Goal: Task Accomplishment & Management: Manage account settings

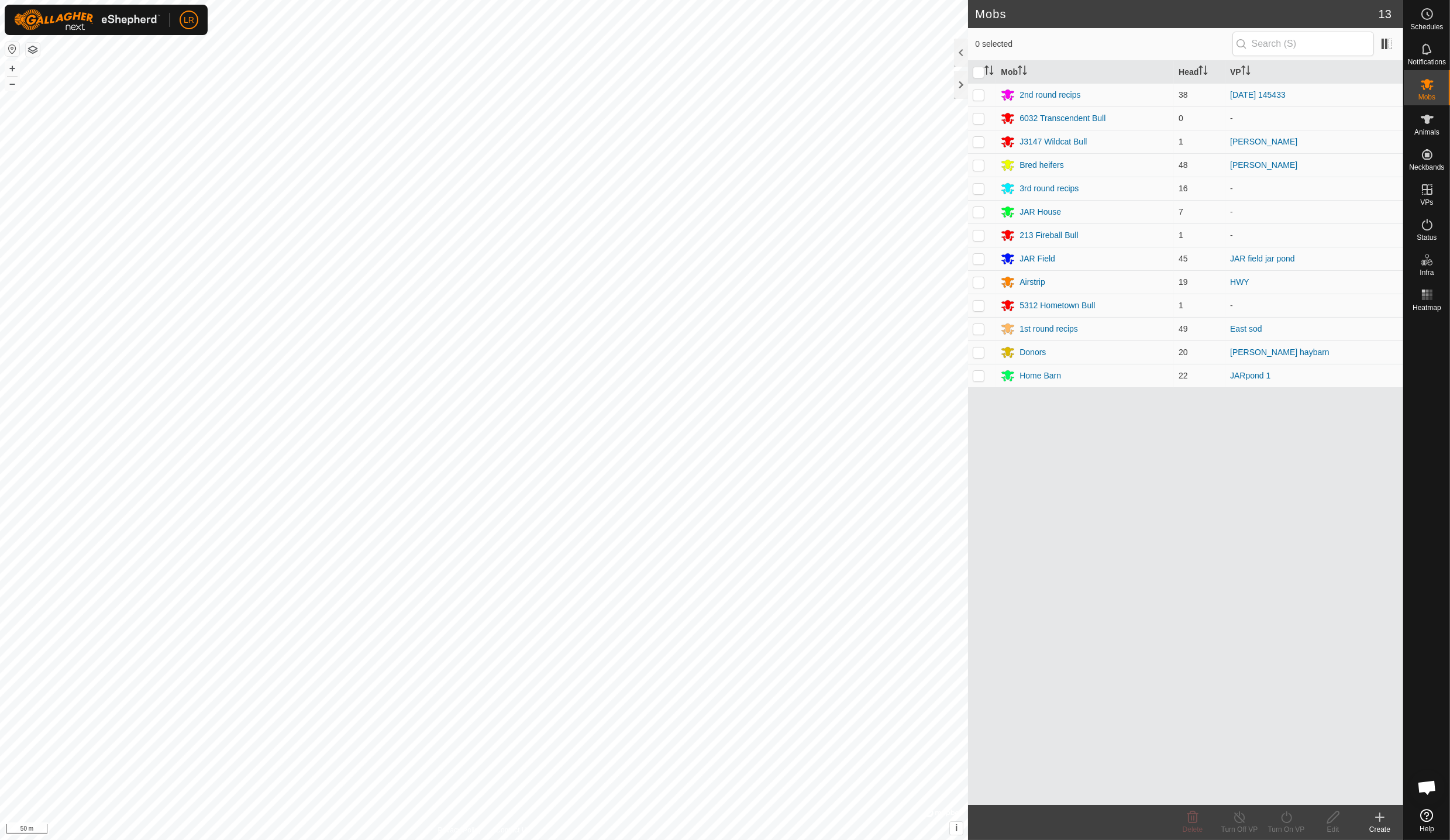
click at [956, 82] on div at bounding box center [960, 85] width 14 height 28
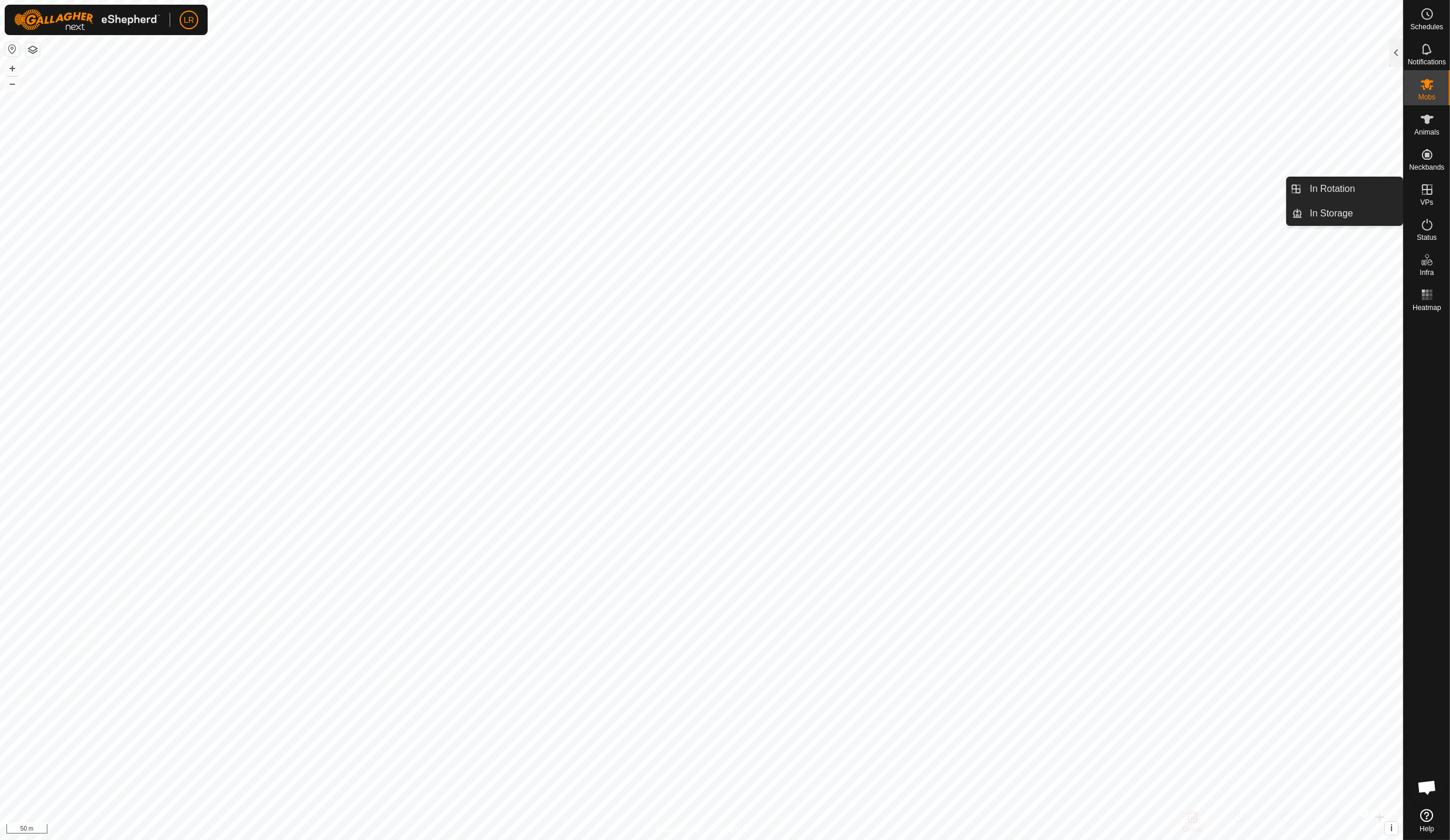
click at [1425, 203] on span "VPs" at bounding box center [1427, 202] width 13 height 7
click at [1425, 190] on icon at bounding box center [1427, 189] width 14 height 14
click at [1326, 184] on link "In Rotation" at bounding box center [1352, 188] width 100 height 23
click at [1333, 186] on link "In Rotation" at bounding box center [1352, 188] width 100 height 23
click at [1395, 52] on div at bounding box center [1395, 52] width 14 height 28
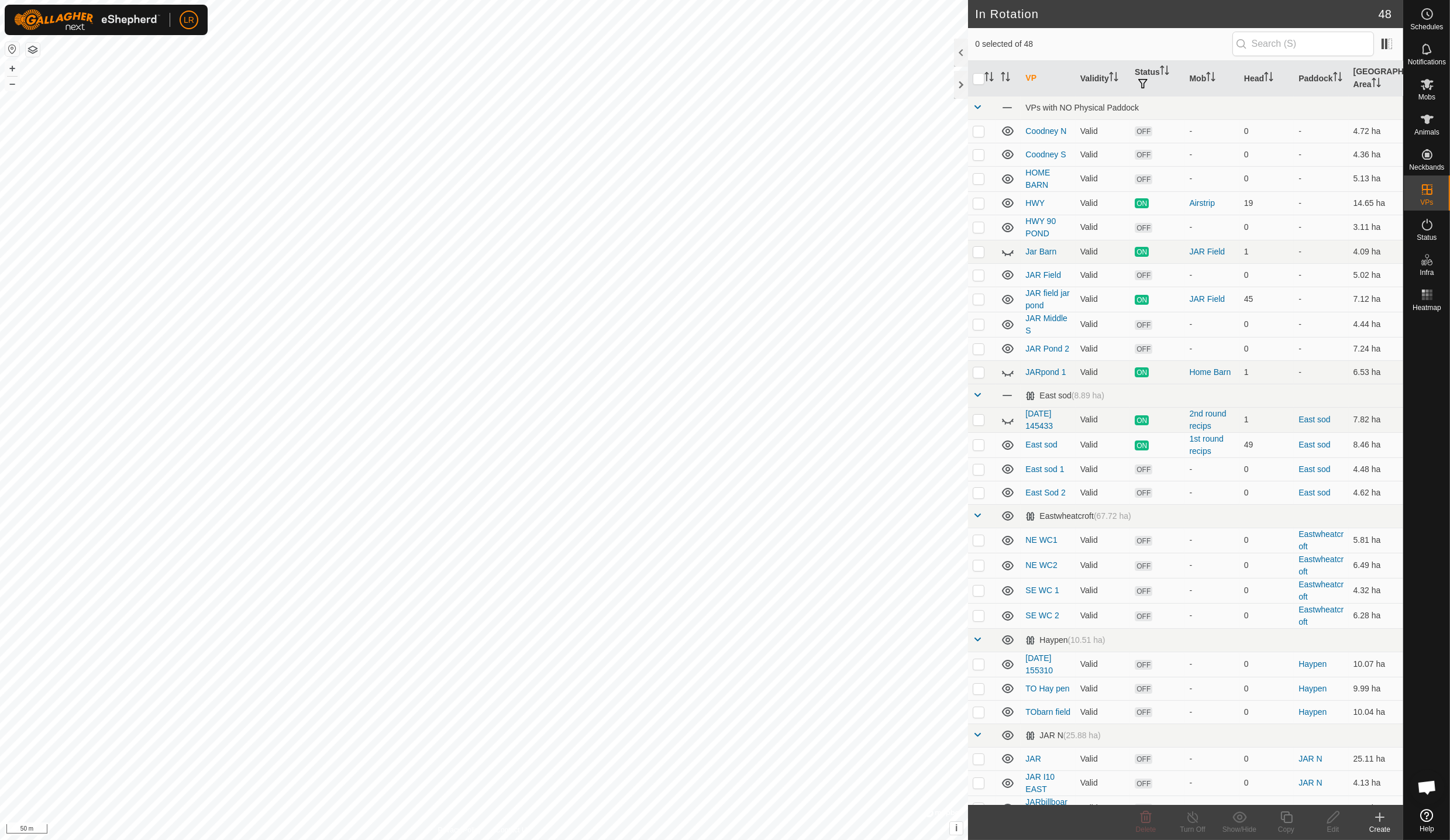
click at [1378, 824] on div "Create" at bounding box center [1379, 829] width 47 height 10
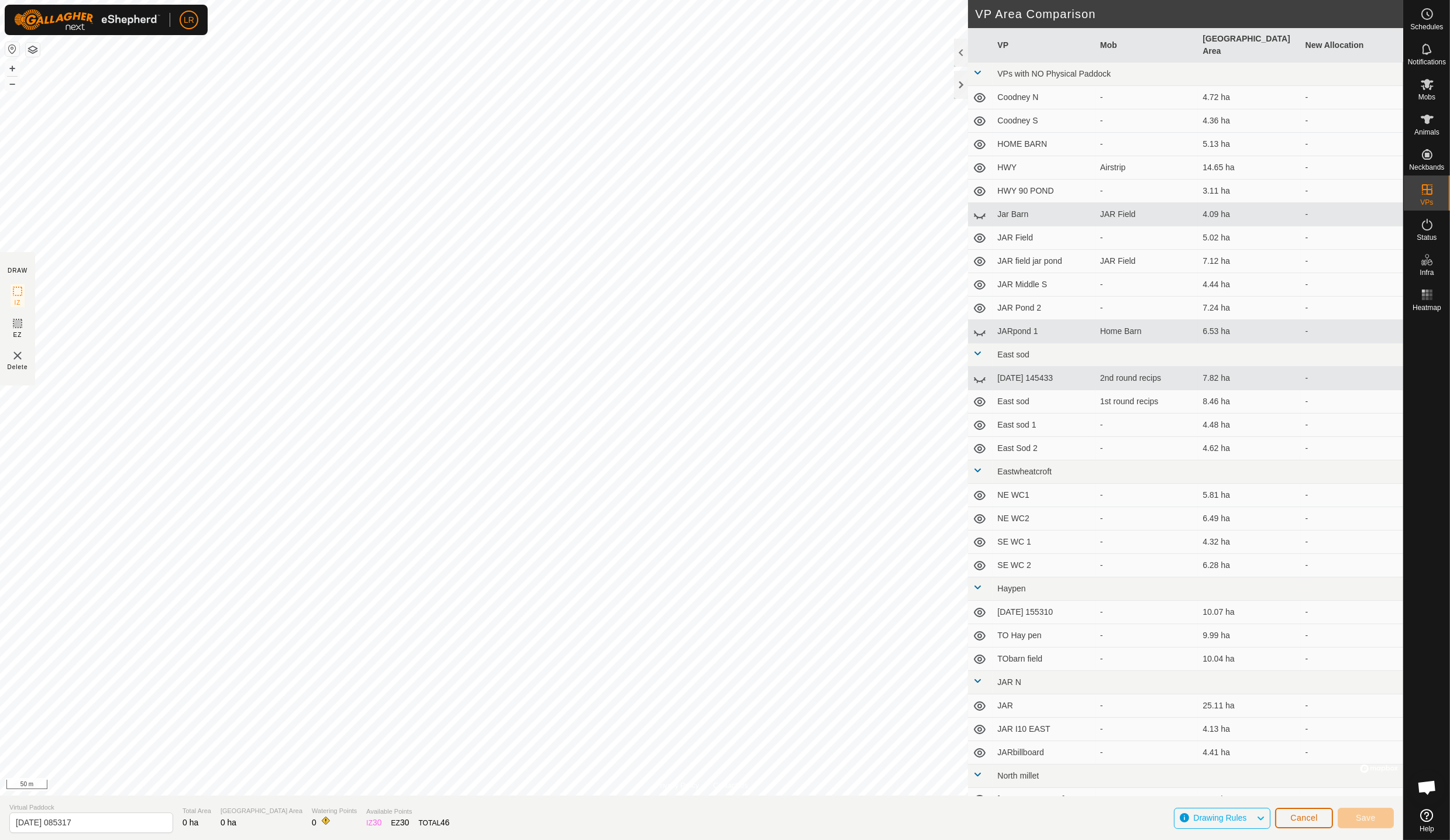
click at [1311, 826] on button "Cancel" at bounding box center [1304, 818] width 58 height 21
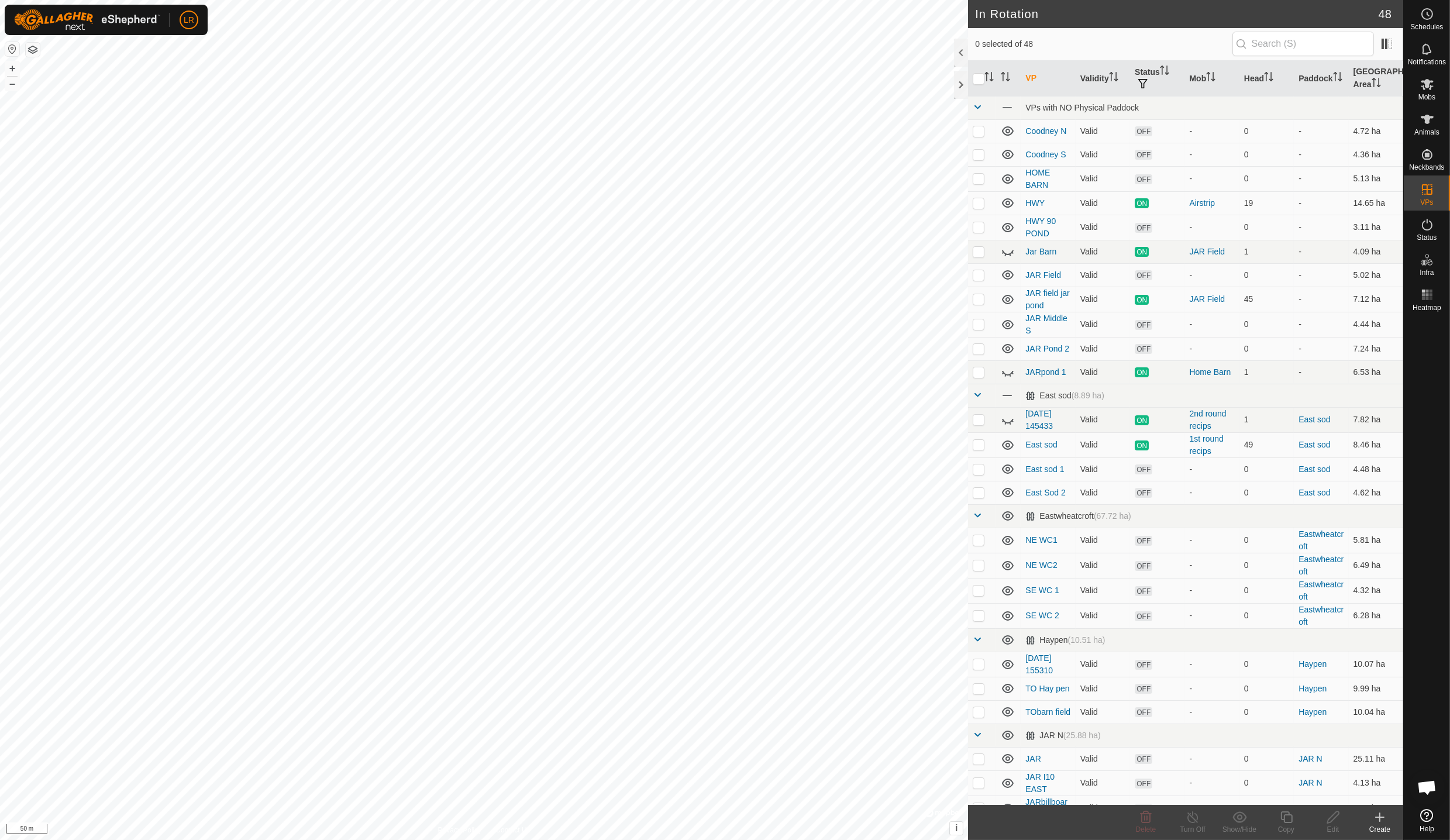
click at [1379, 819] on icon at bounding box center [1379, 817] width 0 height 8
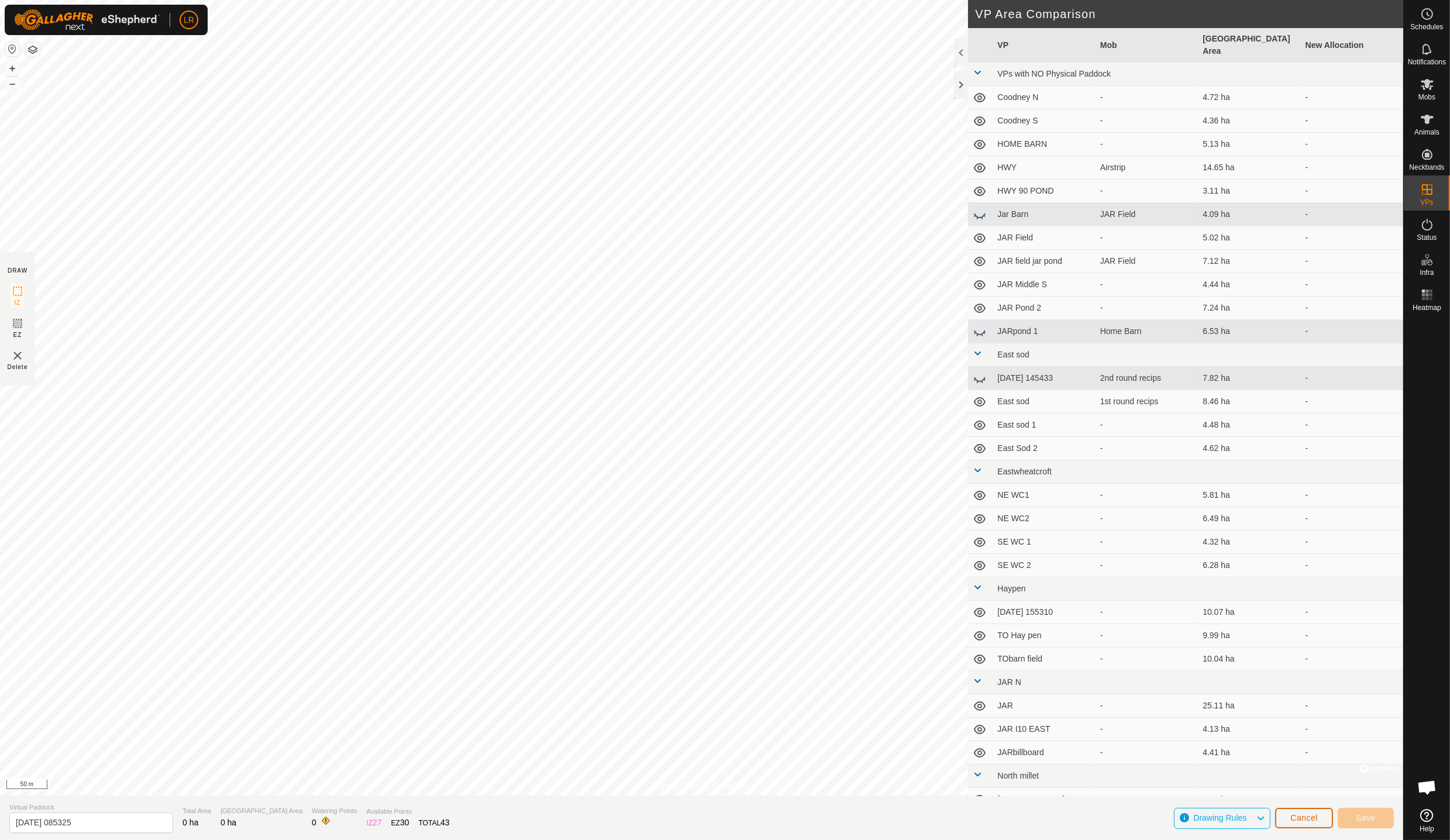
click at [1292, 816] on span "Cancel" at bounding box center [1303, 818] width 27 height 9
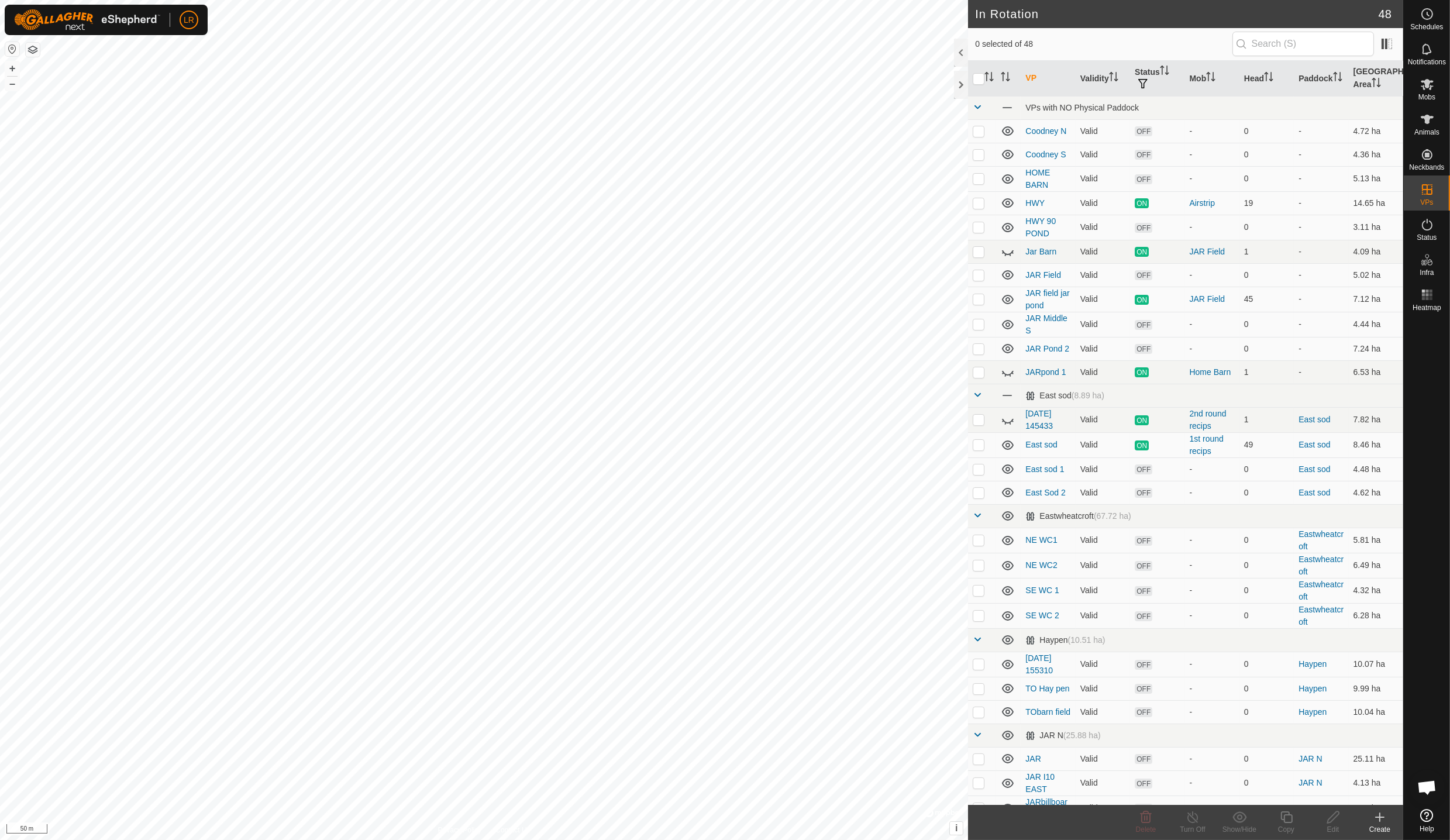
click at [1379, 822] on icon at bounding box center [1379, 817] width 14 height 14
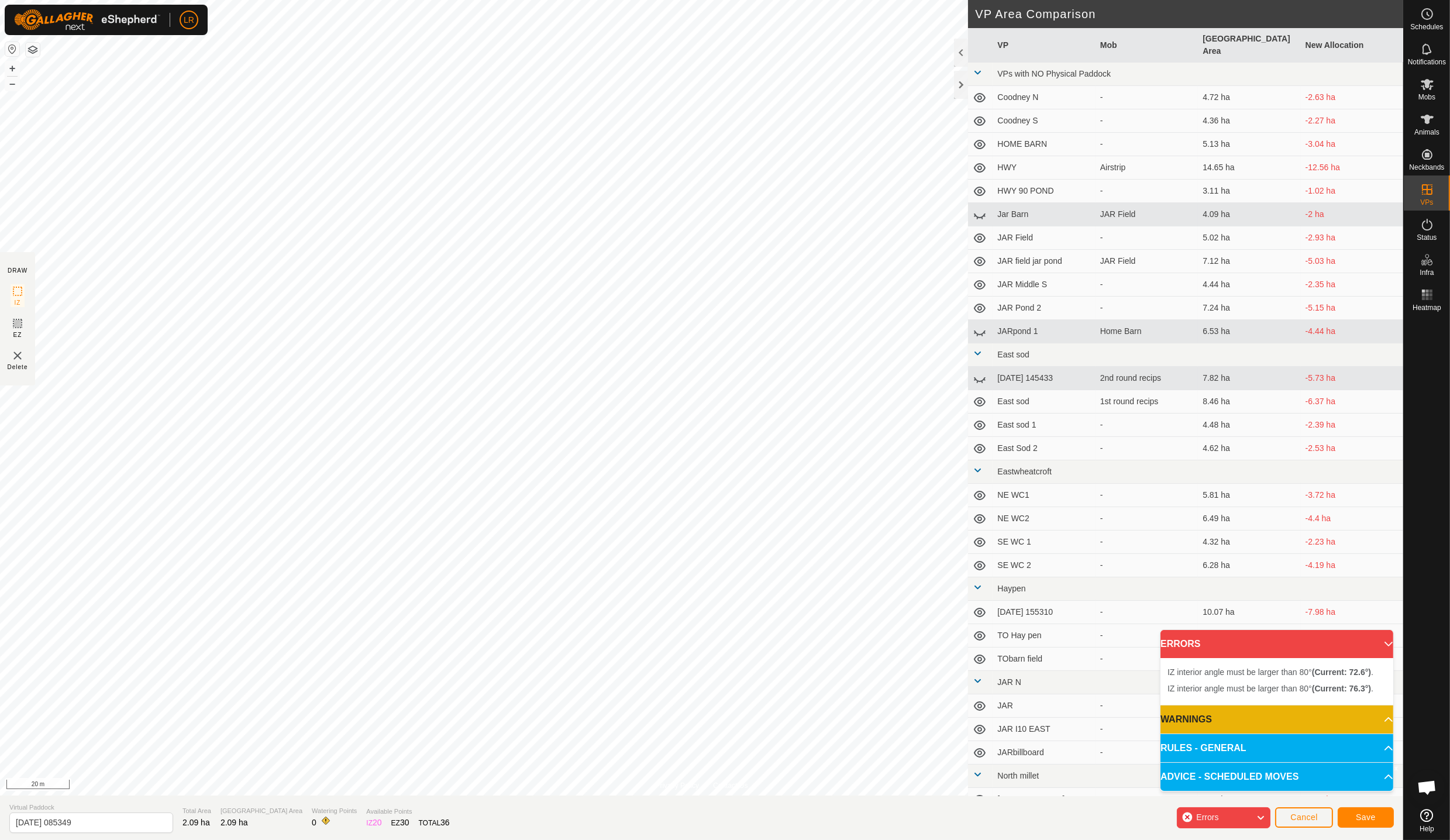
click at [1186, 818] on div "Errors" at bounding box center [1223, 817] width 93 height 21
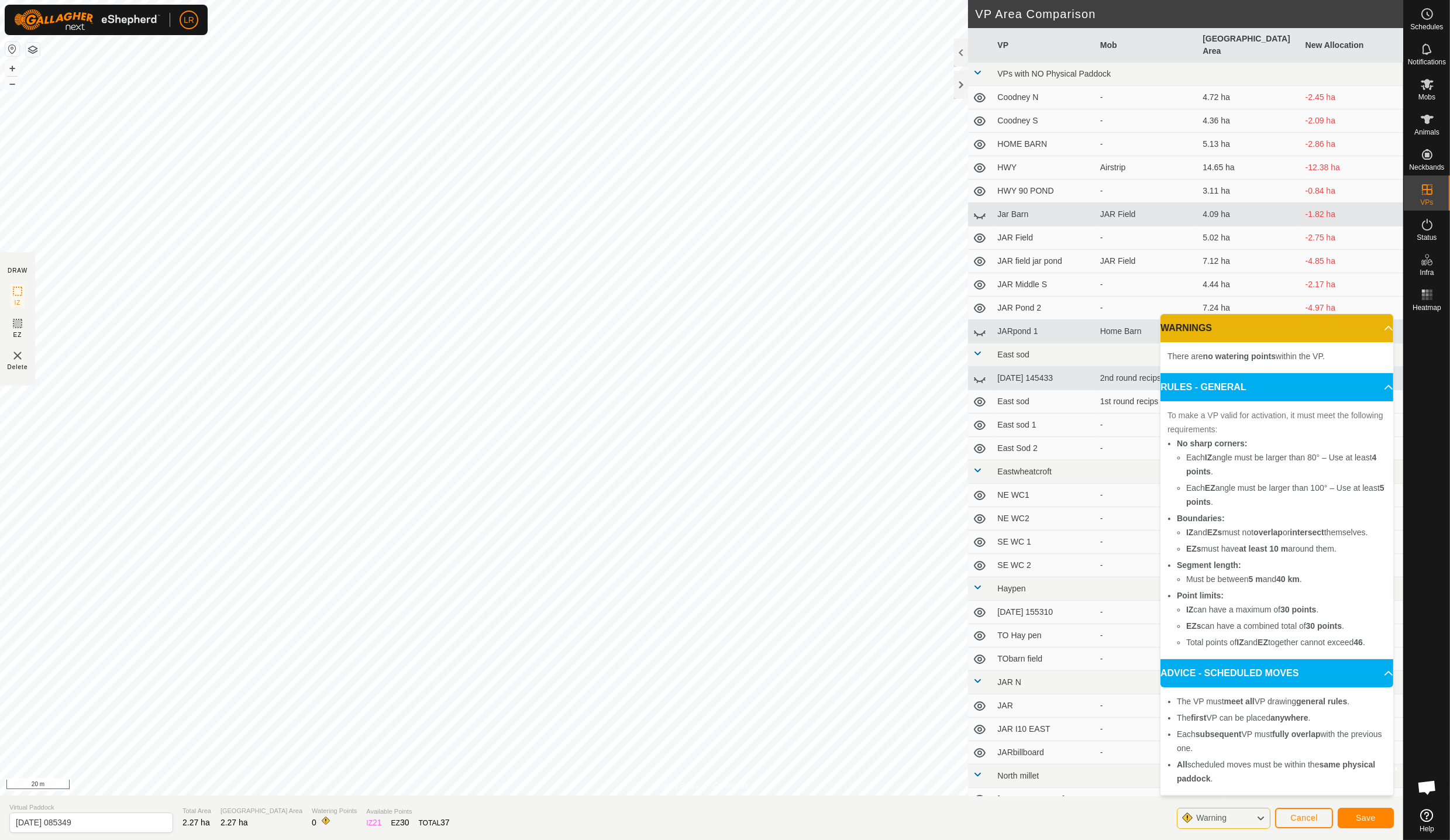
click at [1264, 819] on icon at bounding box center [1260, 818] width 9 height 15
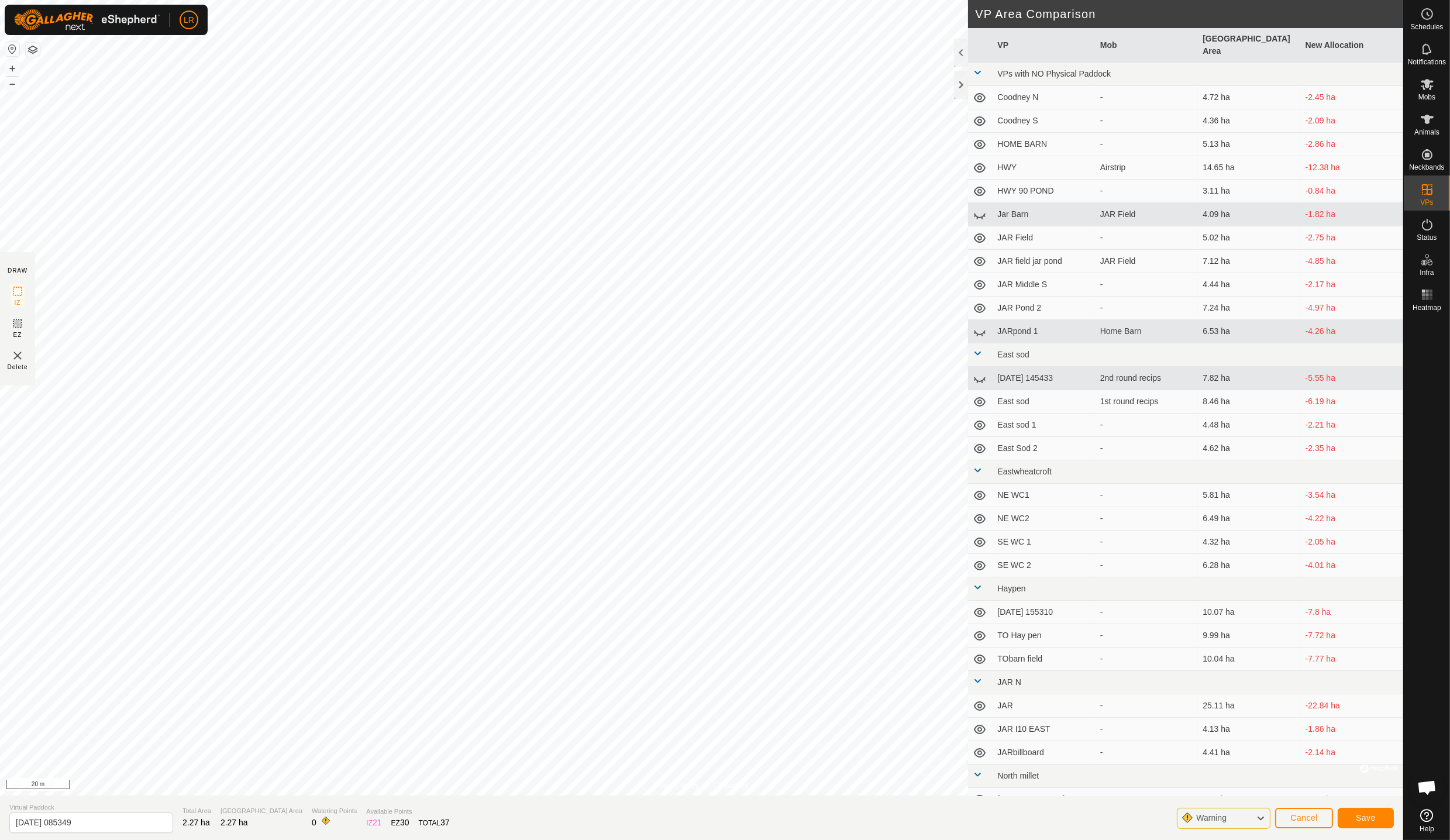
click at [1264, 819] on icon at bounding box center [1260, 818] width 9 height 15
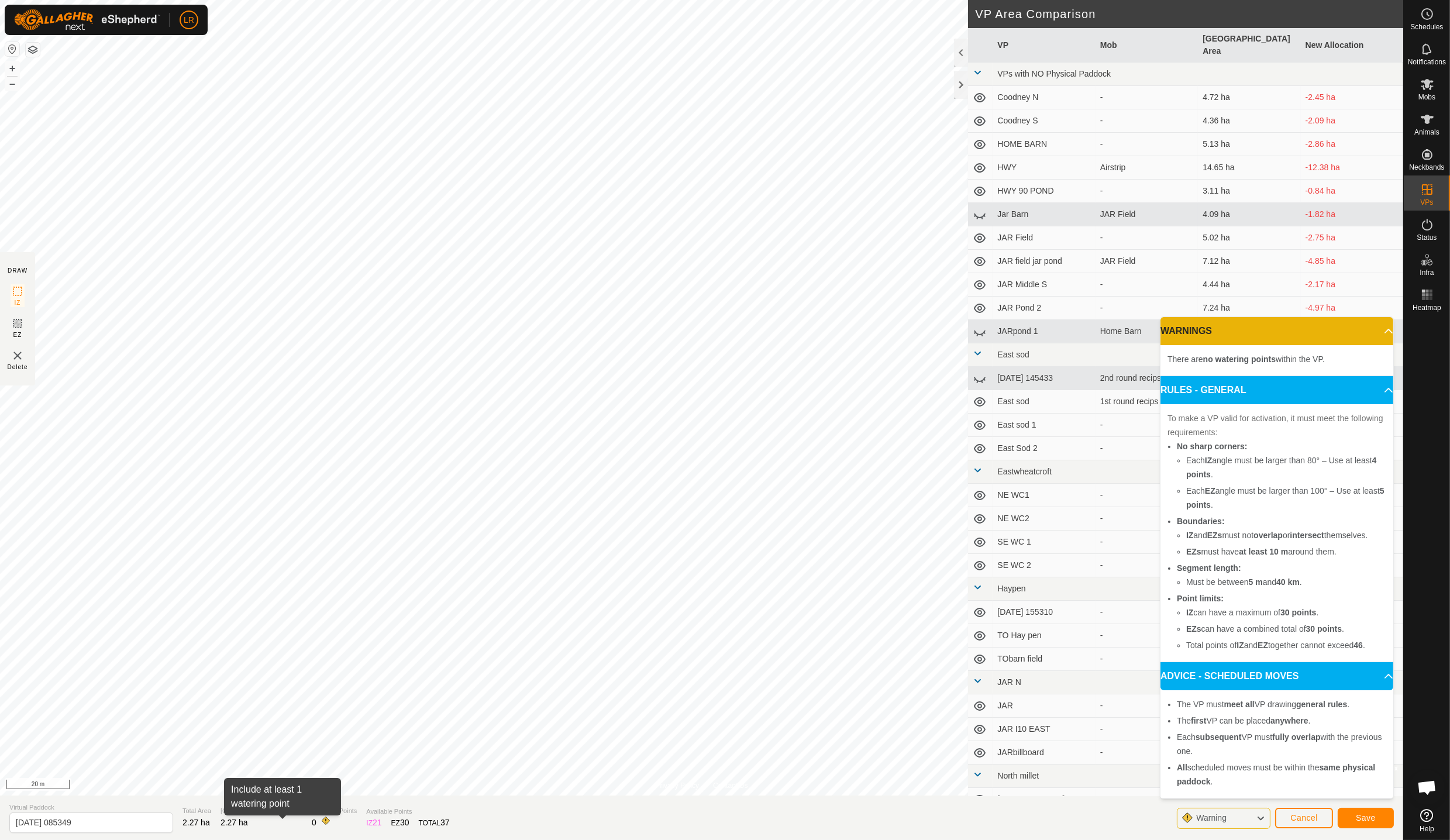
click at [321, 821] on span at bounding box center [325, 820] width 9 height 9
drag, startPoint x: 274, startPoint y: 798, endPoint x: 12, endPoint y: 47, distance: 795.4
click at [12, 47] on button "button" at bounding box center [12, 48] width 14 height 14
click at [107, 827] on input "[DATE] 085349" at bounding box center [91, 822] width 164 height 21
drag, startPoint x: 107, startPoint y: 827, endPoint x: 21, endPoint y: 819, distance: 86.4
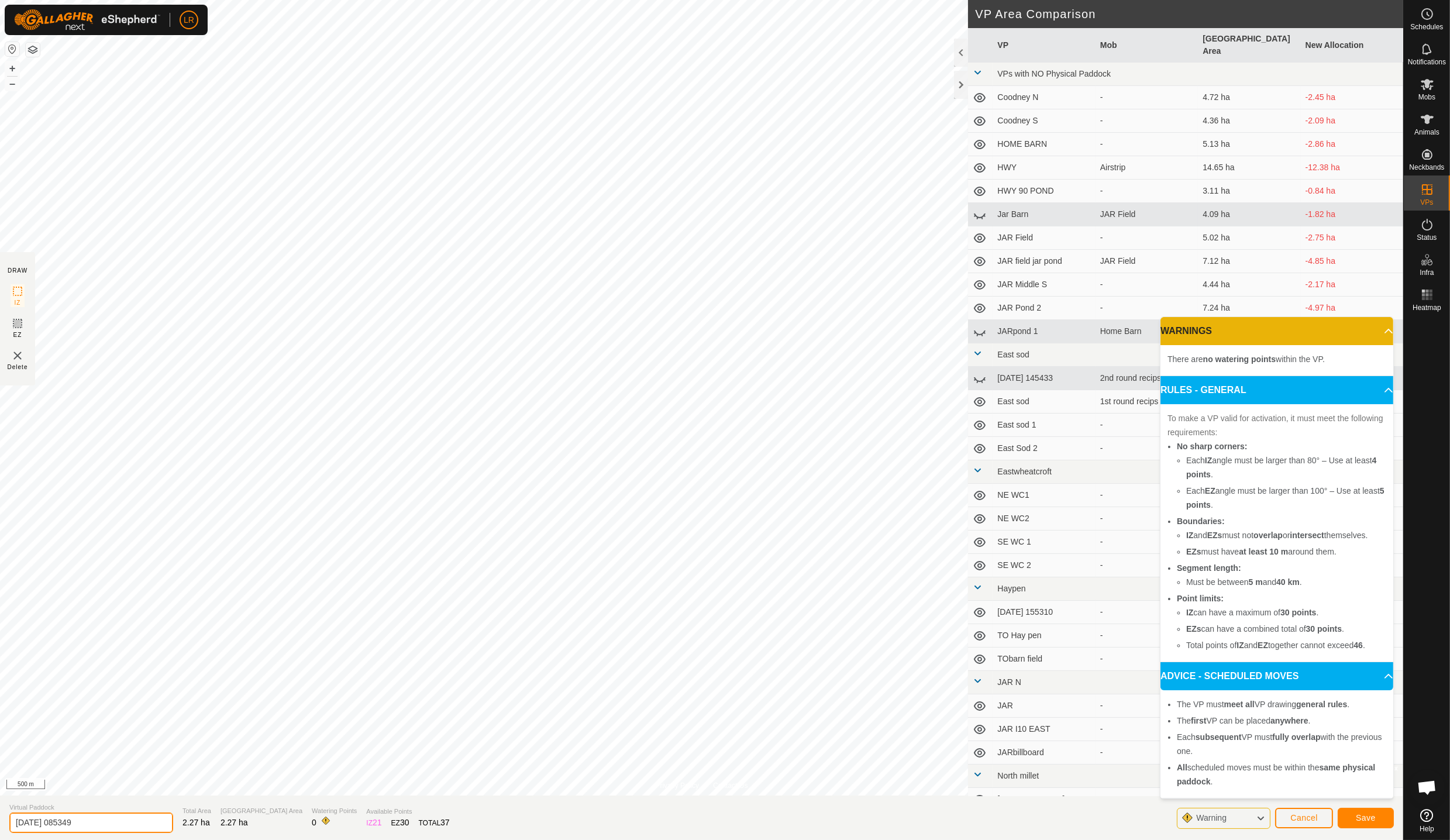
click at [21, 819] on input "[DATE] 085349" at bounding box center [91, 822] width 164 height 21
click at [22, 818] on input "[DATE] 085349" at bounding box center [91, 822] width 164 height 21
type input "20GR25-09-02 085349"
drag, startPoint x: 118, startPoint y: 820, endPoint x: 0, endPoint y: 827, distance: 118.2
click at [0, 827] on section "Virtual Paddock 20GR25-09-02 085349 Total Area 2.27 ha Grazing Area 2.27 ha Wat…" at bounding box center [701, 818] width 1402 height 45
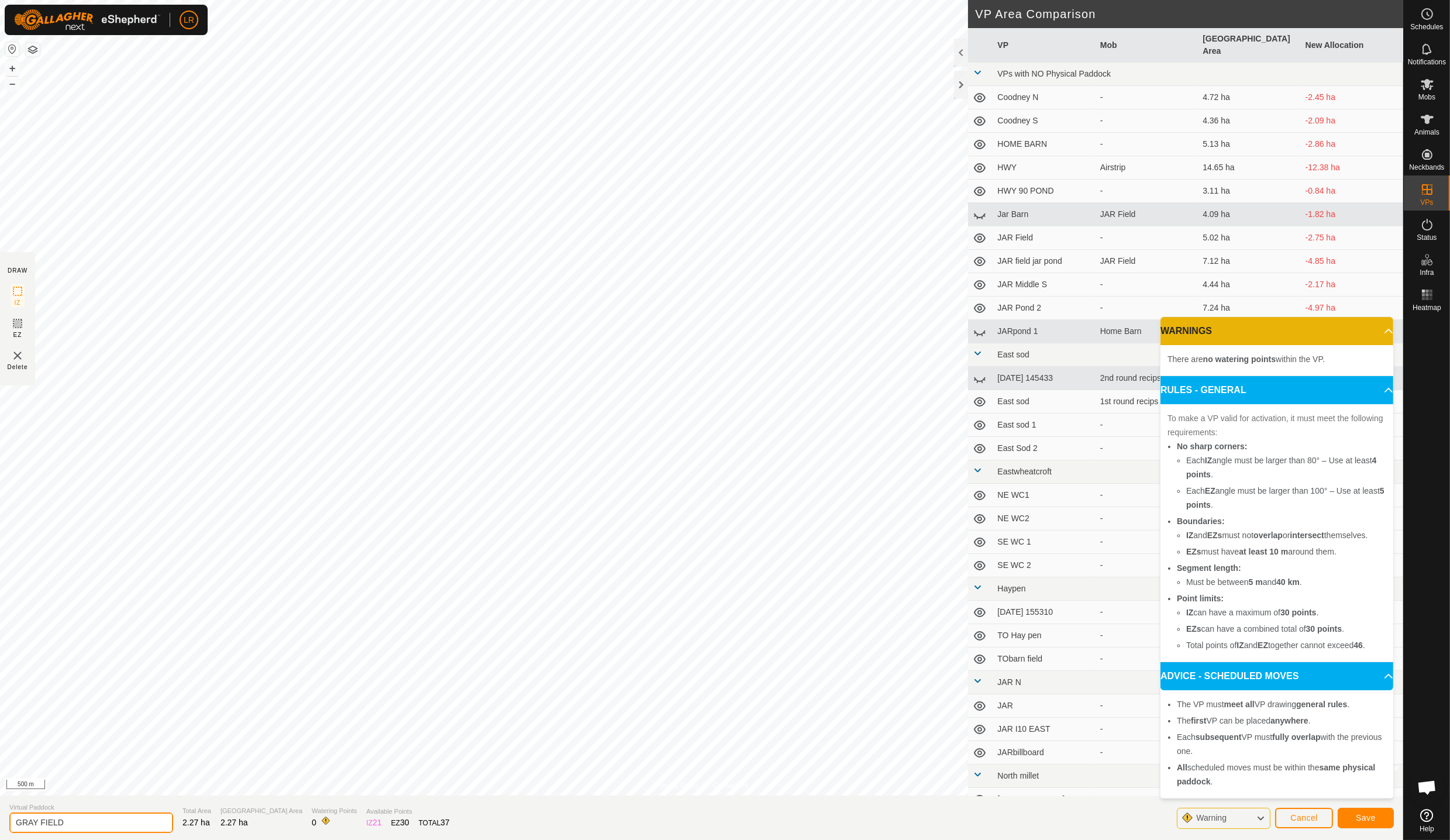
type input "GRAY FIELD"
click at [1363, 819] on span "Save" at bounding box center [1365, 818] width 20 height 9
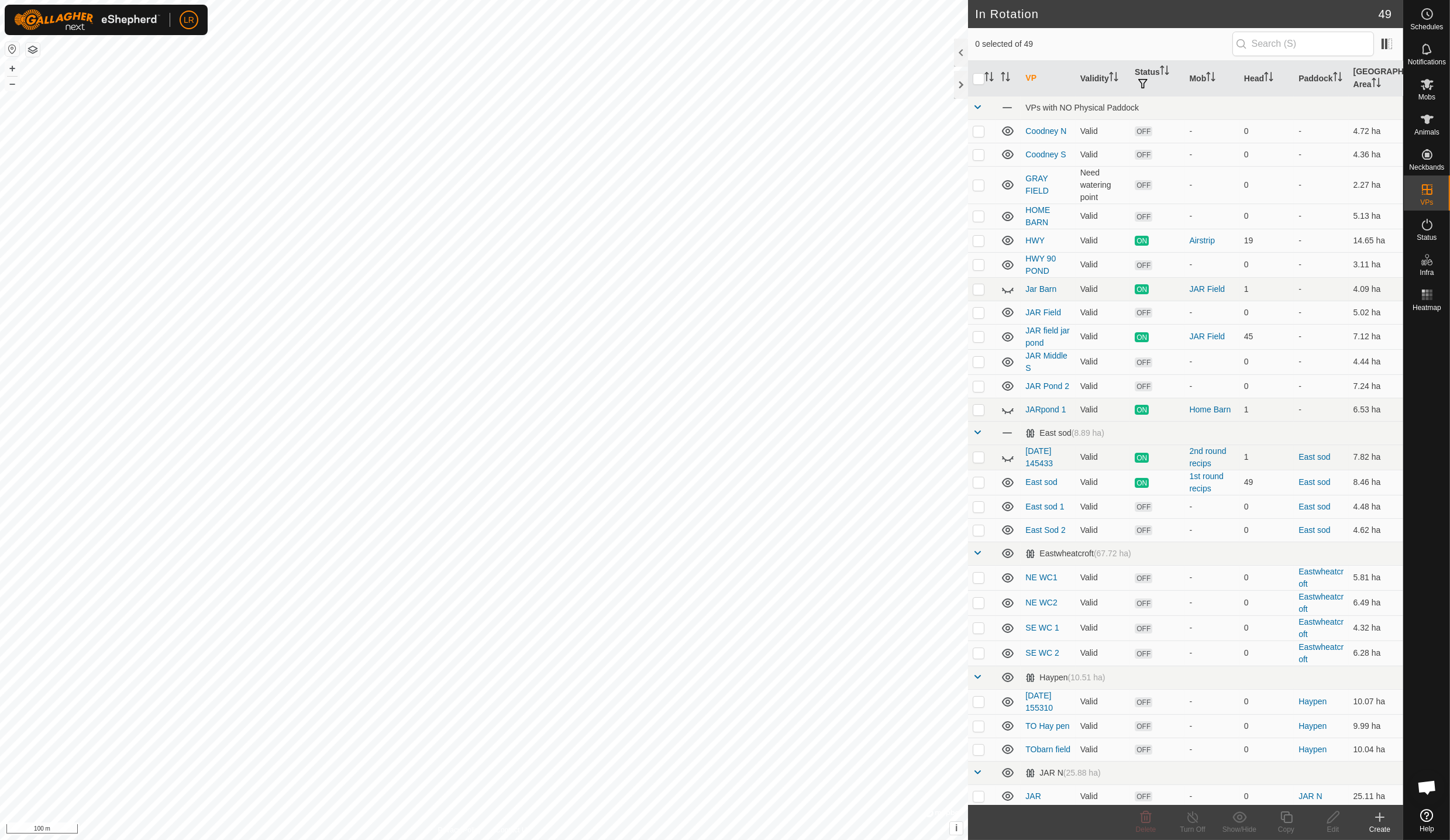
click at [1382, 819] on icon at bounding box center [1379, 817] width 14 height 14
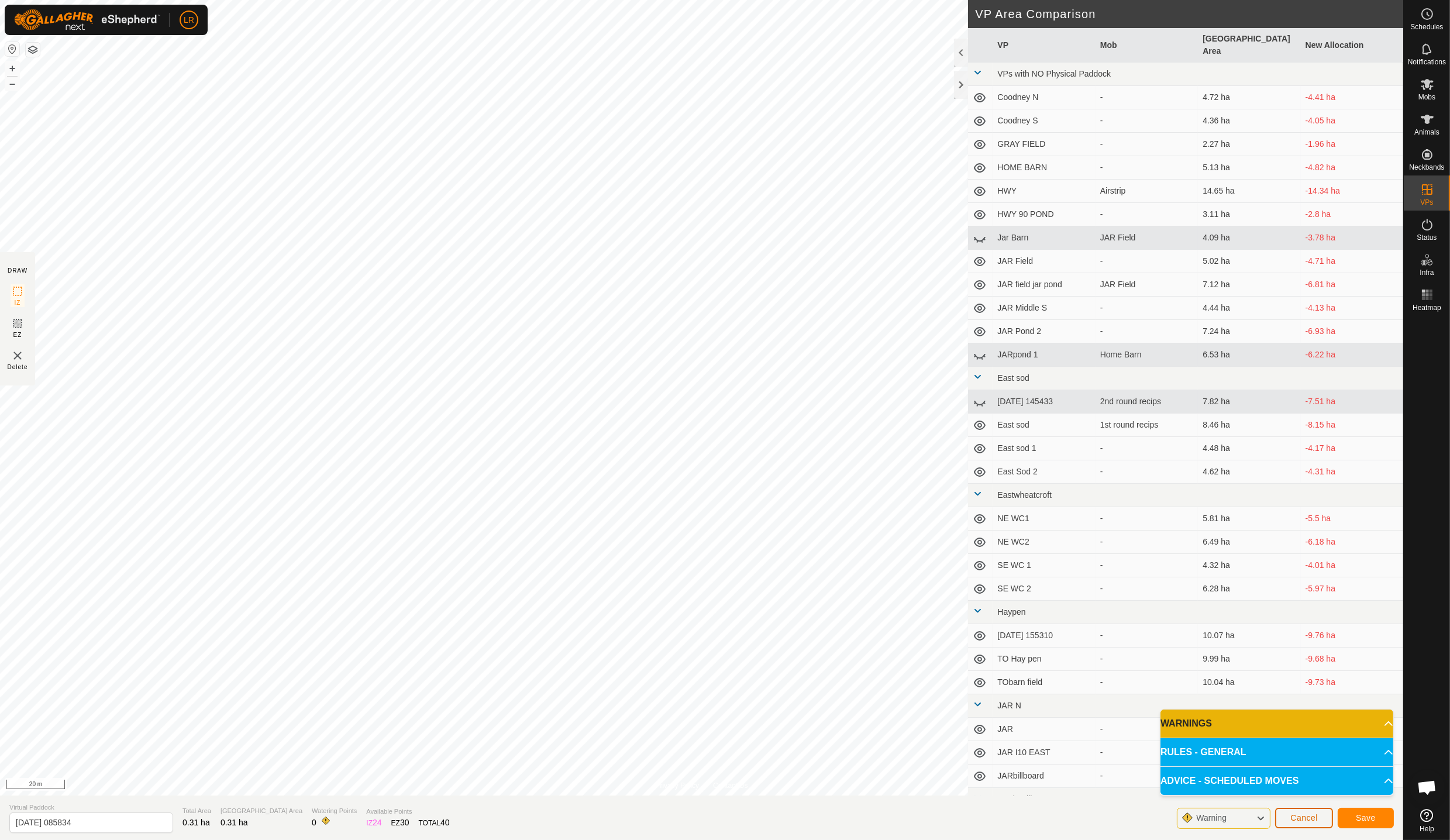
click at [1303, 816] on span "Cancel" at bounding box center [1303, 818] width 27 height 9
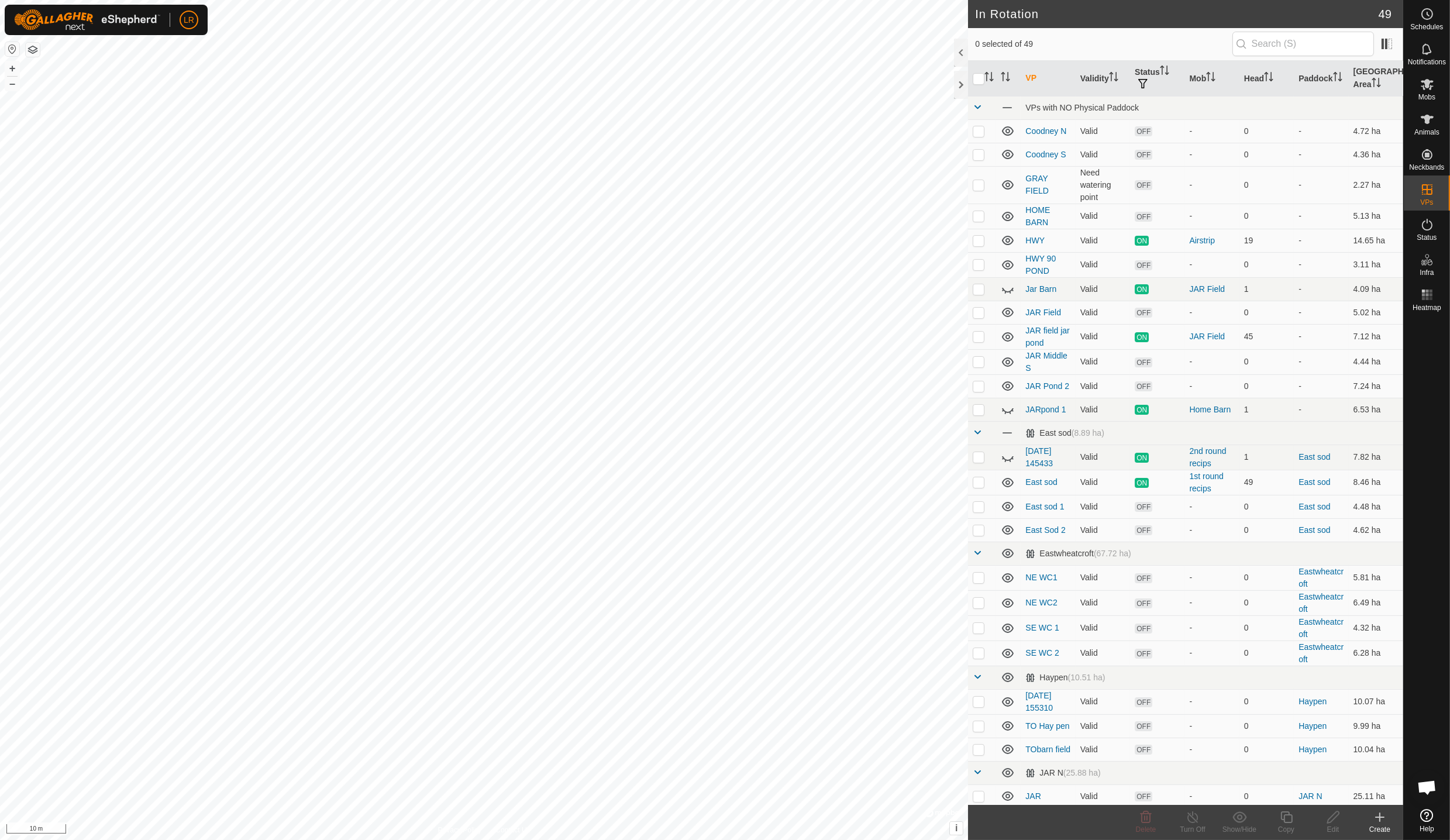
click at [1377, 819] on icon at bounding box center [1379, 817] width 14 height 14
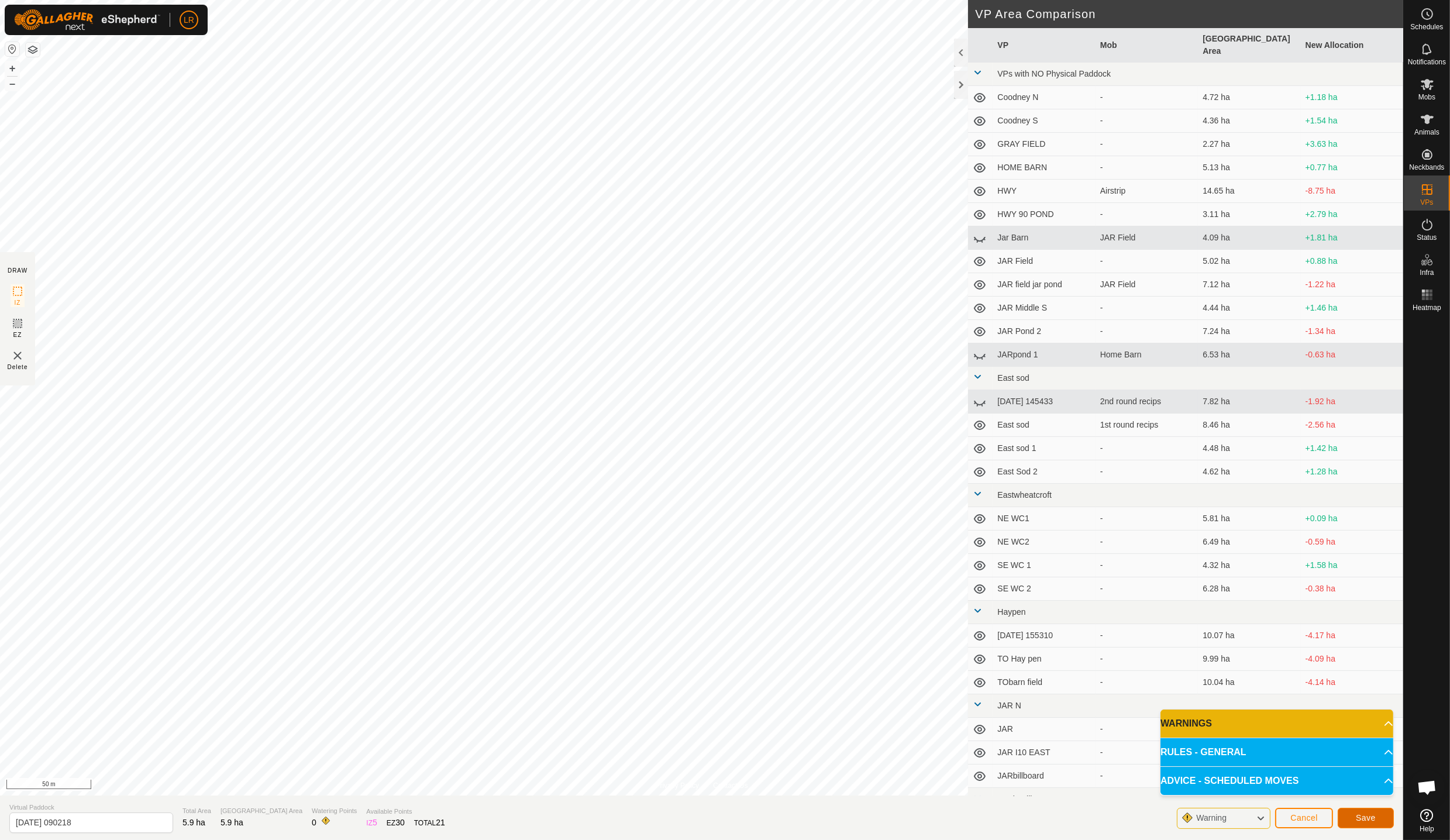
click at [1381, 810] on button "Save" at bounding box center [1365, 818] width 56 height 21
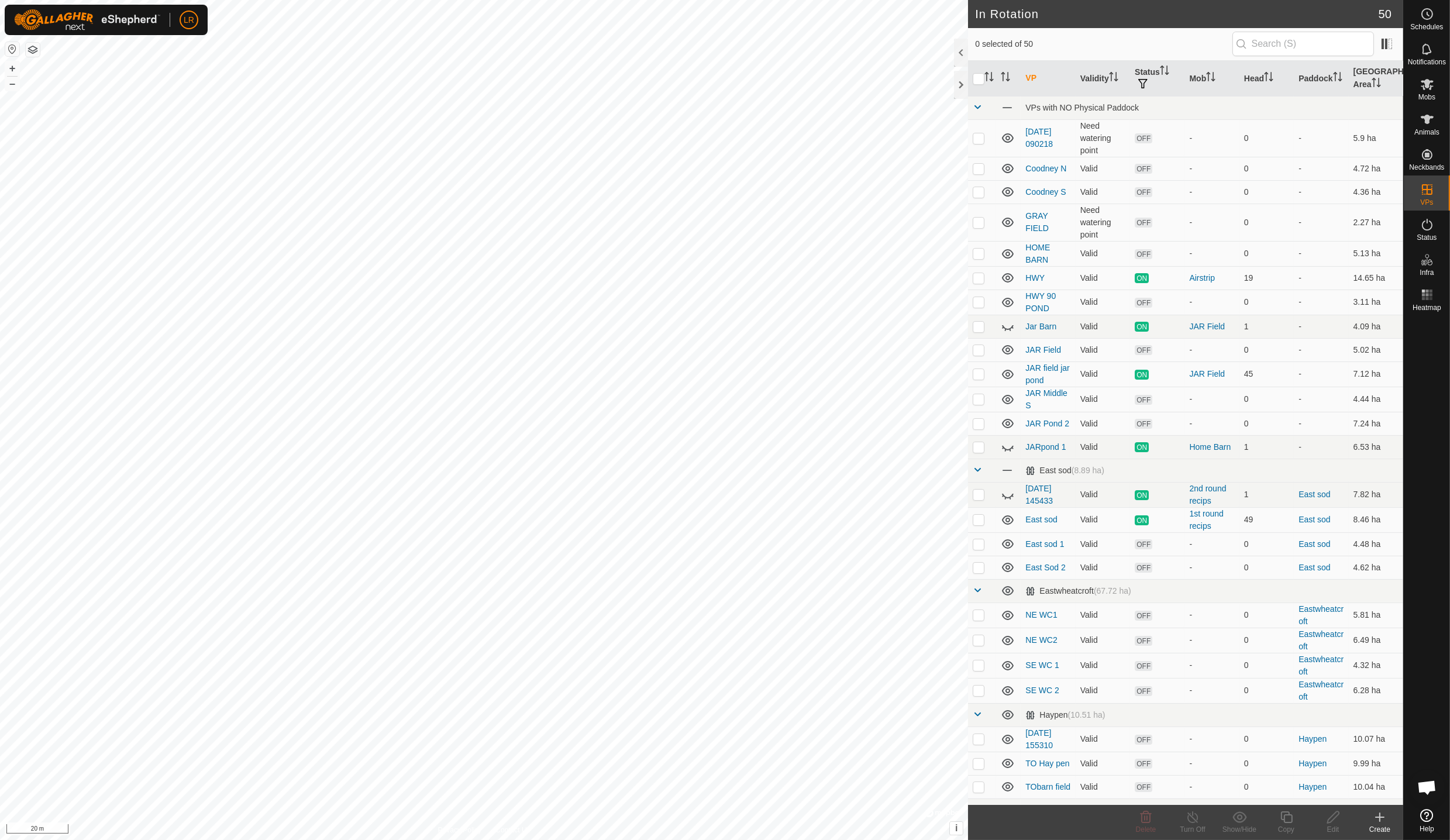
checkbox input "true"
click at [1042, 140] on link "[DATE] 090218" at bounding box center [1038, 137] width 27 height 21
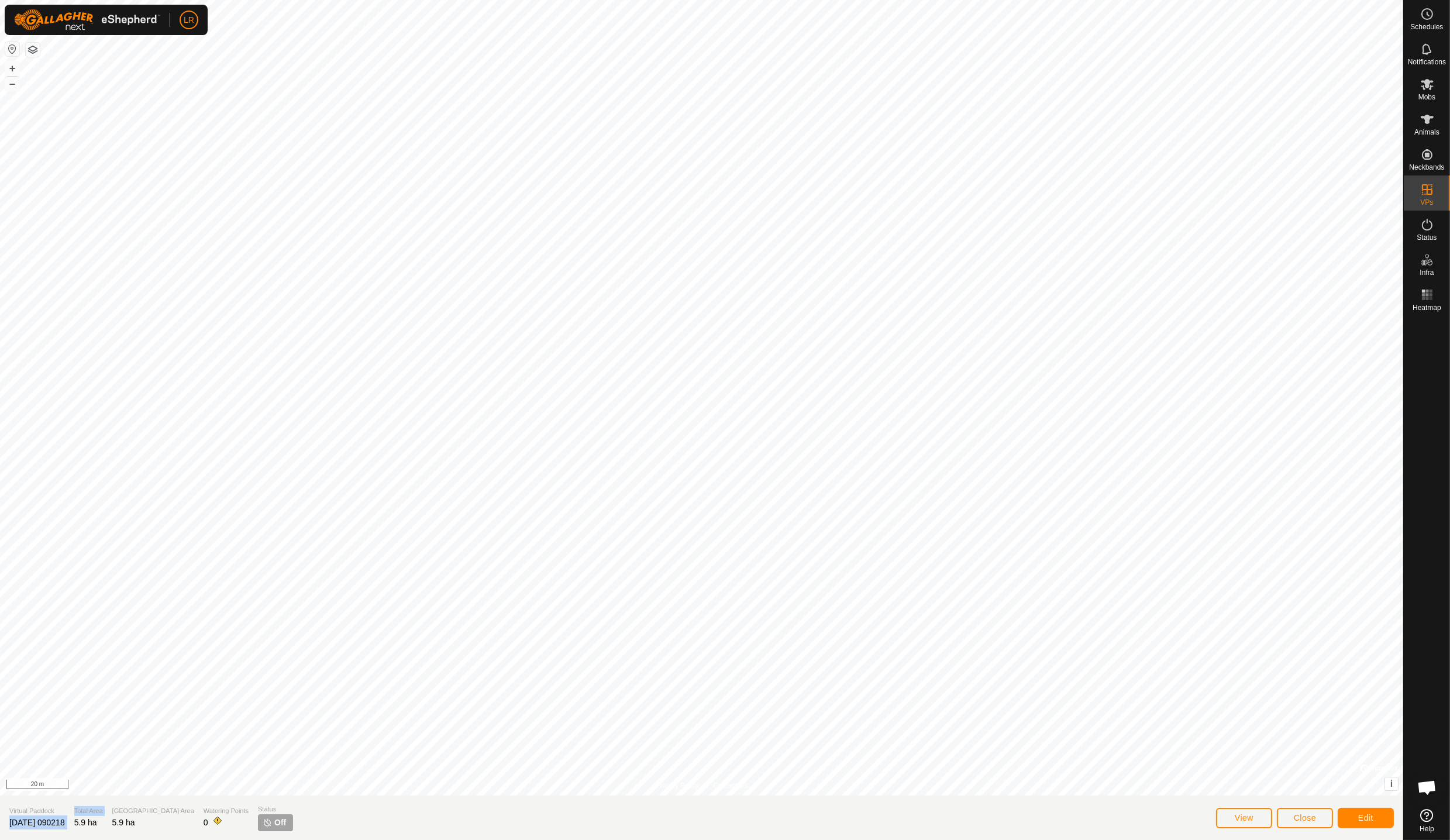
drag, startPoint x: 10, startPoint y: 820, endPoint x: 90, endPoint y: 821, distance: 80.0
click at [90, 821] on section "Virtual Paddock [DATE] 090218 Total Area 5.9 ha Grazing Area 5.9 ha Watering Po…" at bounding box center [701, 818] width 1402 height 45
click at [65, 828] on div "Virtual Paddock [DATE] 090218" at bounding box center [37, 818] width 56 height 24
click at [82, 823] on section "Virtual Paddock [DATE] 090218 Total Area 5.9 ha Grazing Area 5.9 ha Watering Po…" at bounding box center [701, 818] width 1402 height 45
drag, startPoint x: 80, startPoint y: 823, endPoint x: 0, endPoint y: 831, distance: 80.4
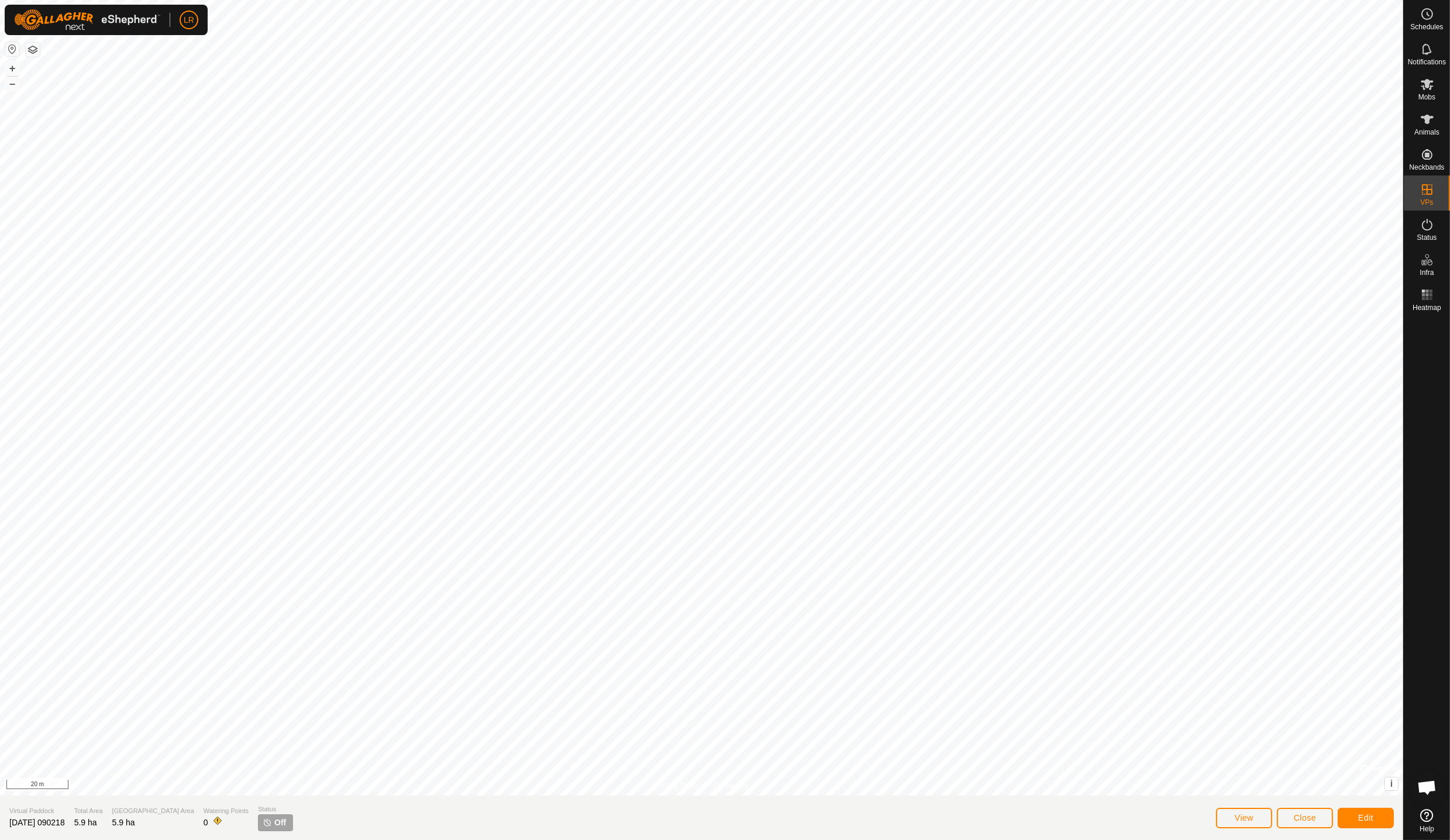
click at [0, 831] on section "Virtual Paddock [DATE] 090218 Total Area 5.9 ha Grazing Area 5.9 ha Watering Po…" at bounding box center [701, 818] width 1402 height 45
click at [1384, 816] on button "Edit" at bounding box center [1365, 818] width 56 height 21
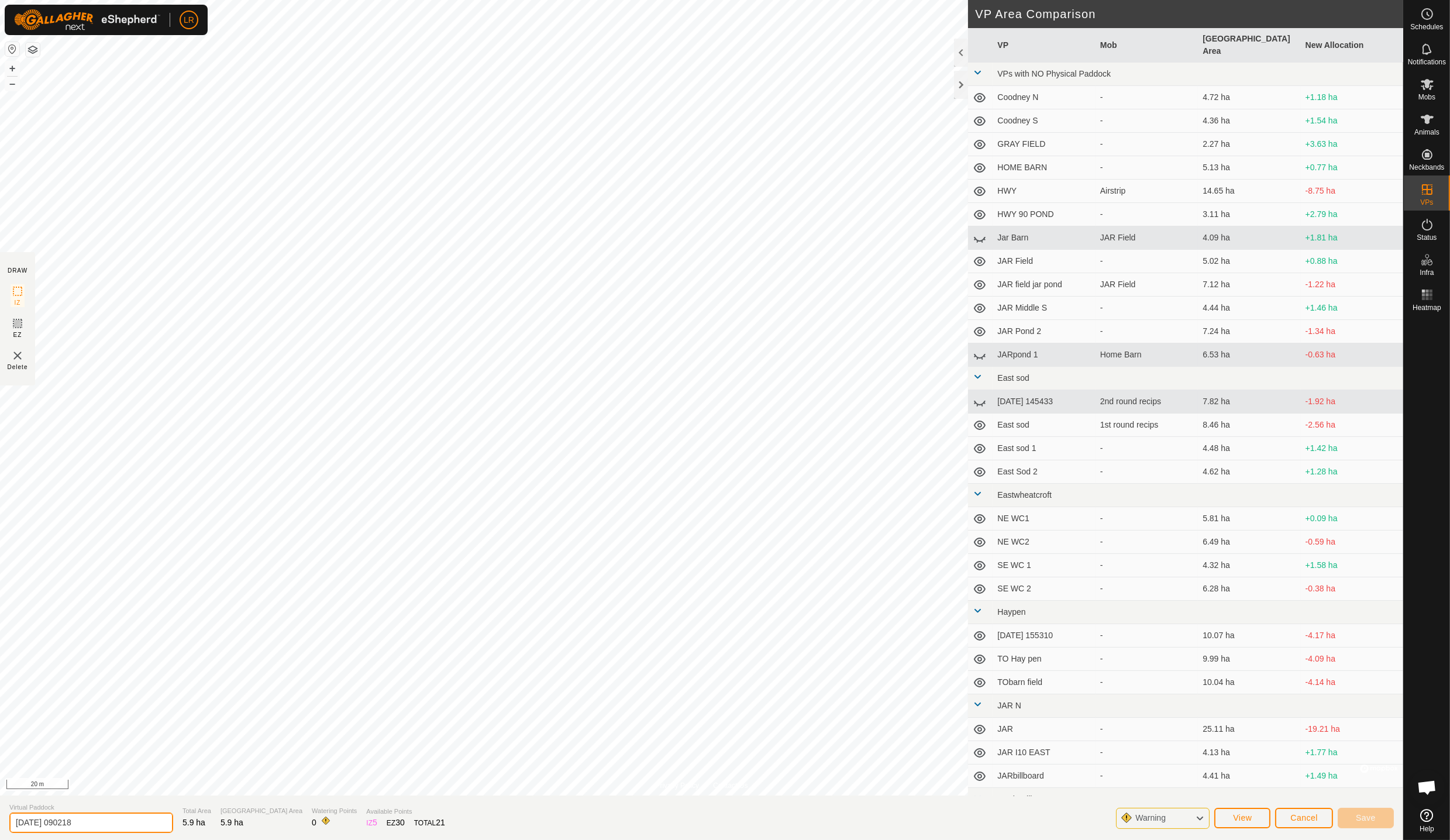
drag, startPoint x: 96, startPoint y: 826, endPoint x: 0, endPoint y: 806, distance: 98.1
click at [0, 806] on section "Virtual Paddock [DATE] 090218 Total Area 5.9 ha Grazing Area 5.9 ha Watering Po…" at bounding box center [701, 818] width 1402 height 45
type input "HOUSE"
click at [1373, 814] on span "Save" at bounding box center [1365, 818] width 20 height 9
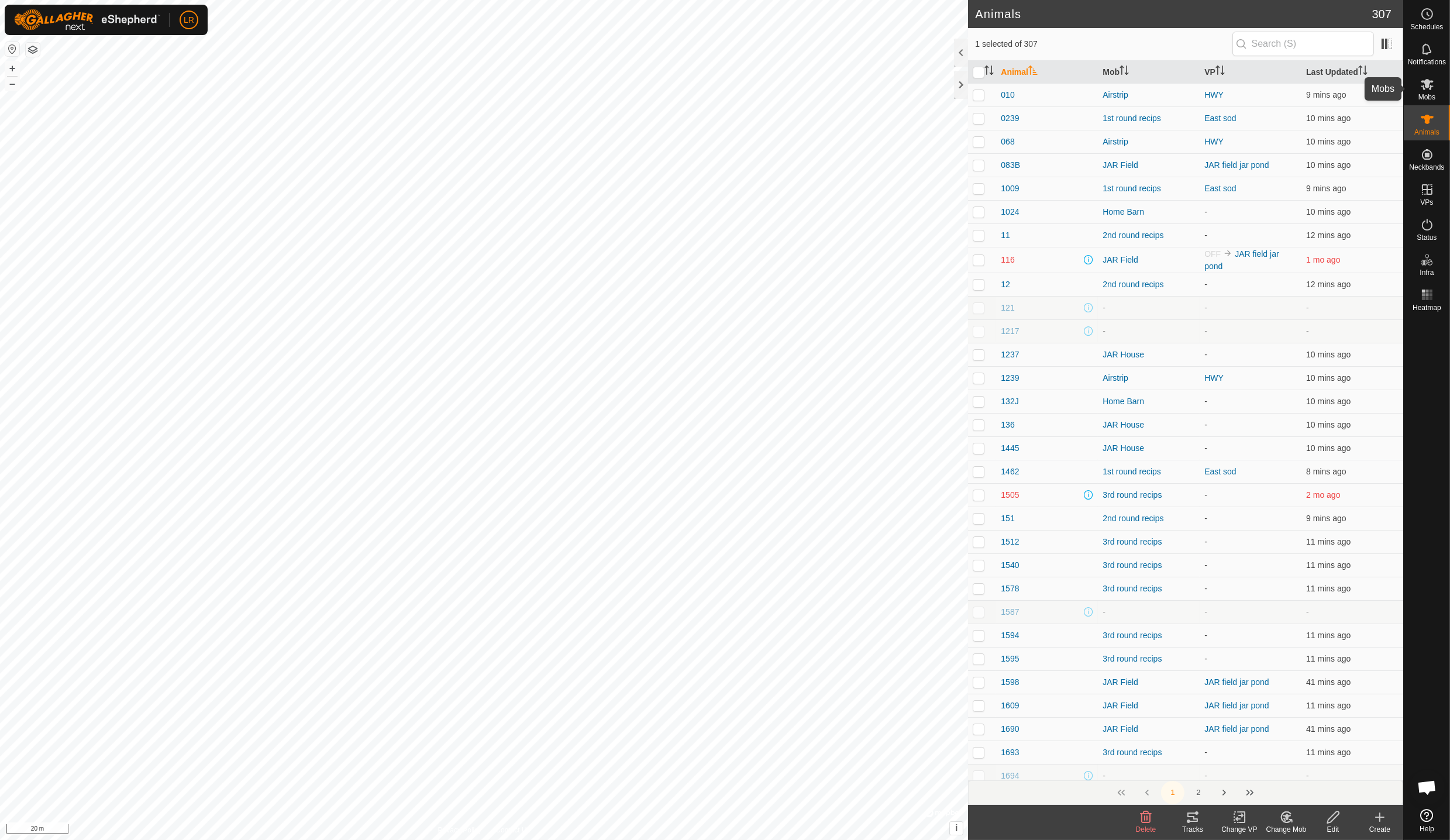
click at [1426, 93] on es-mob-svg-icon at bounding box center [1427, 84] width 21 height 19
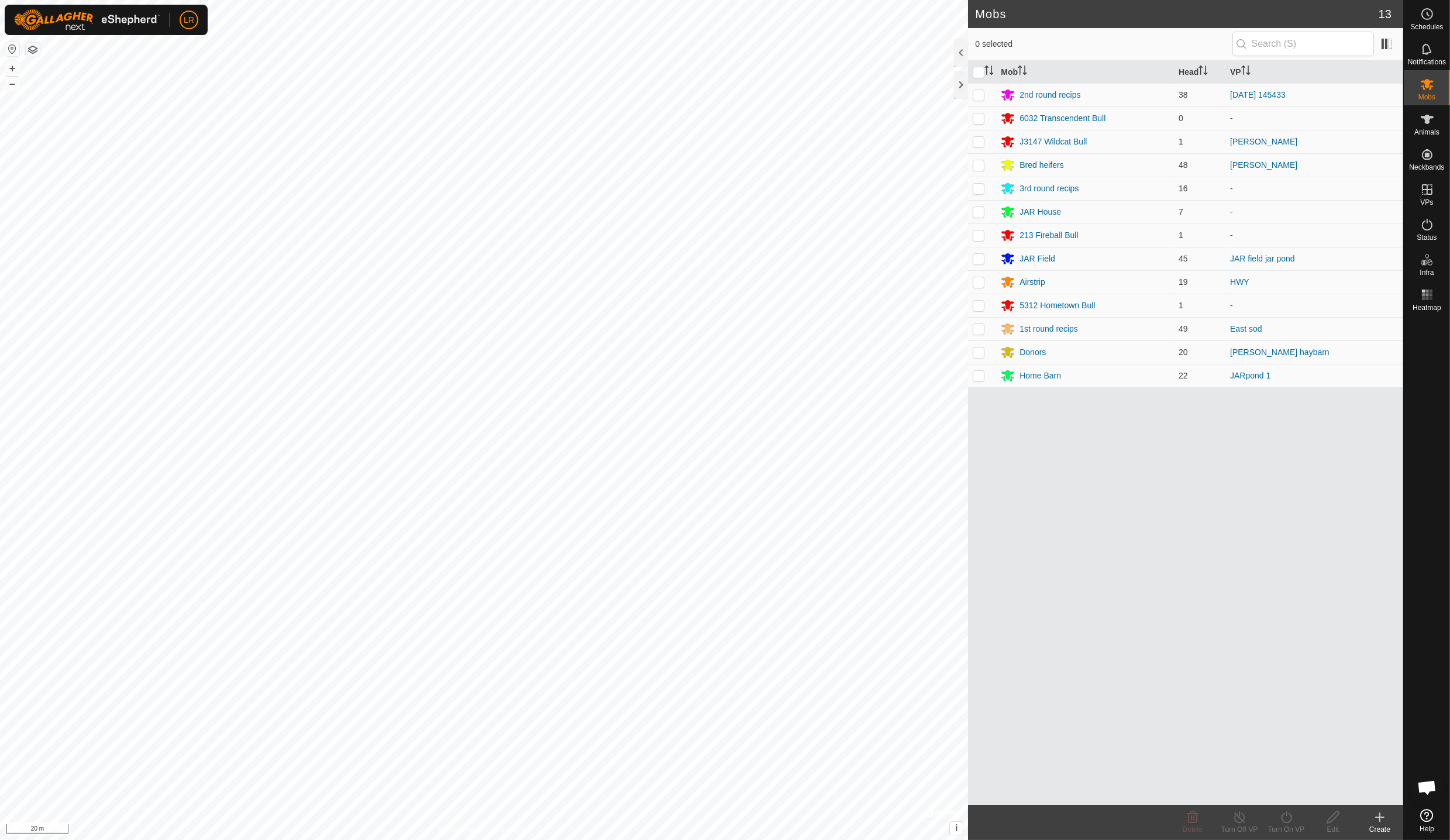
click at [1032, 374] on div "Home Barn" at bounding box center [1040, 375] width 42 height 12
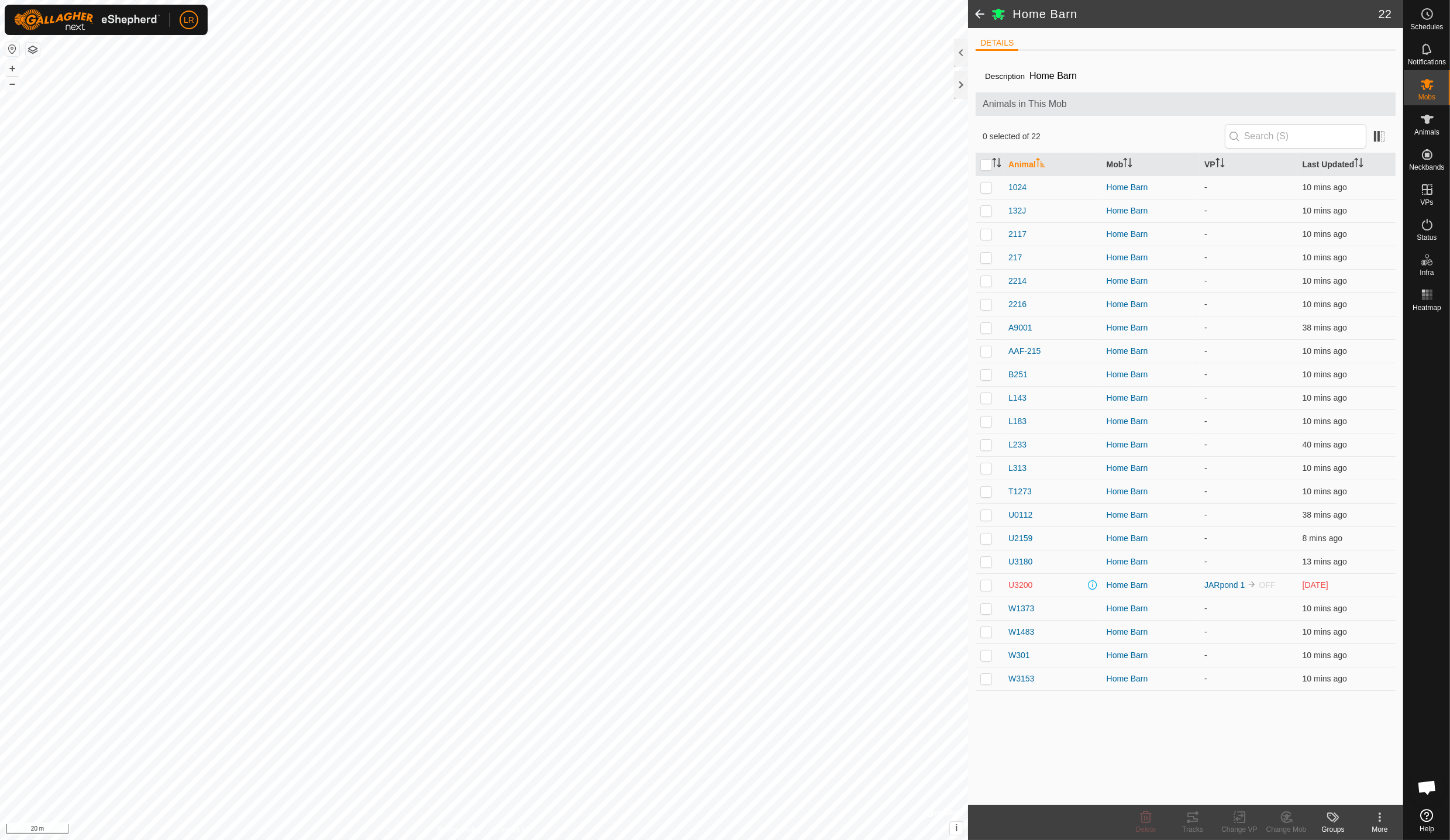
click at [978, 14] on span at bounding box center [979, 14] width 23 height 28
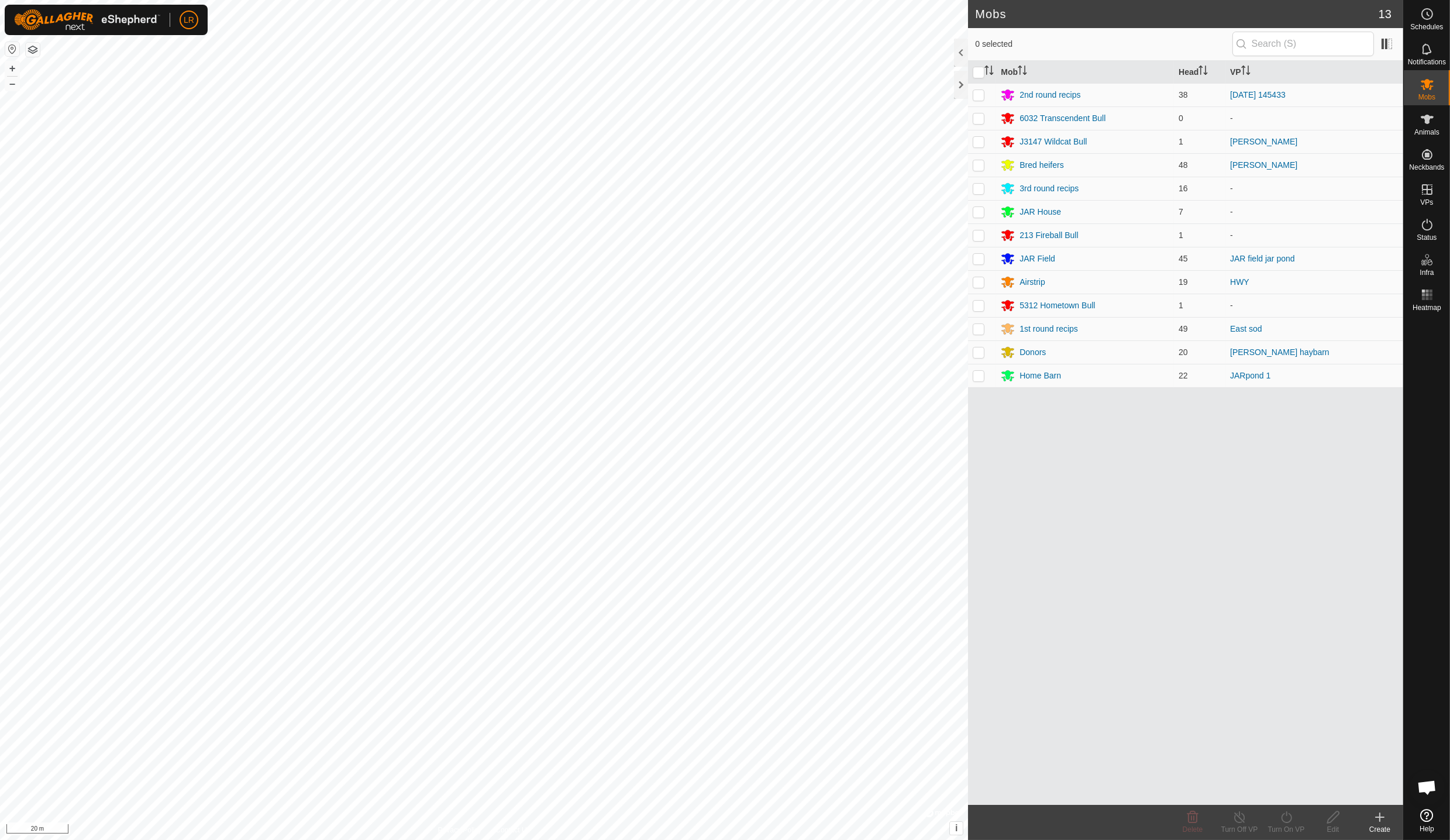
click at [1042, 372] on div "Home Barn" at bounding box center [1040, 375] width 42 height 12
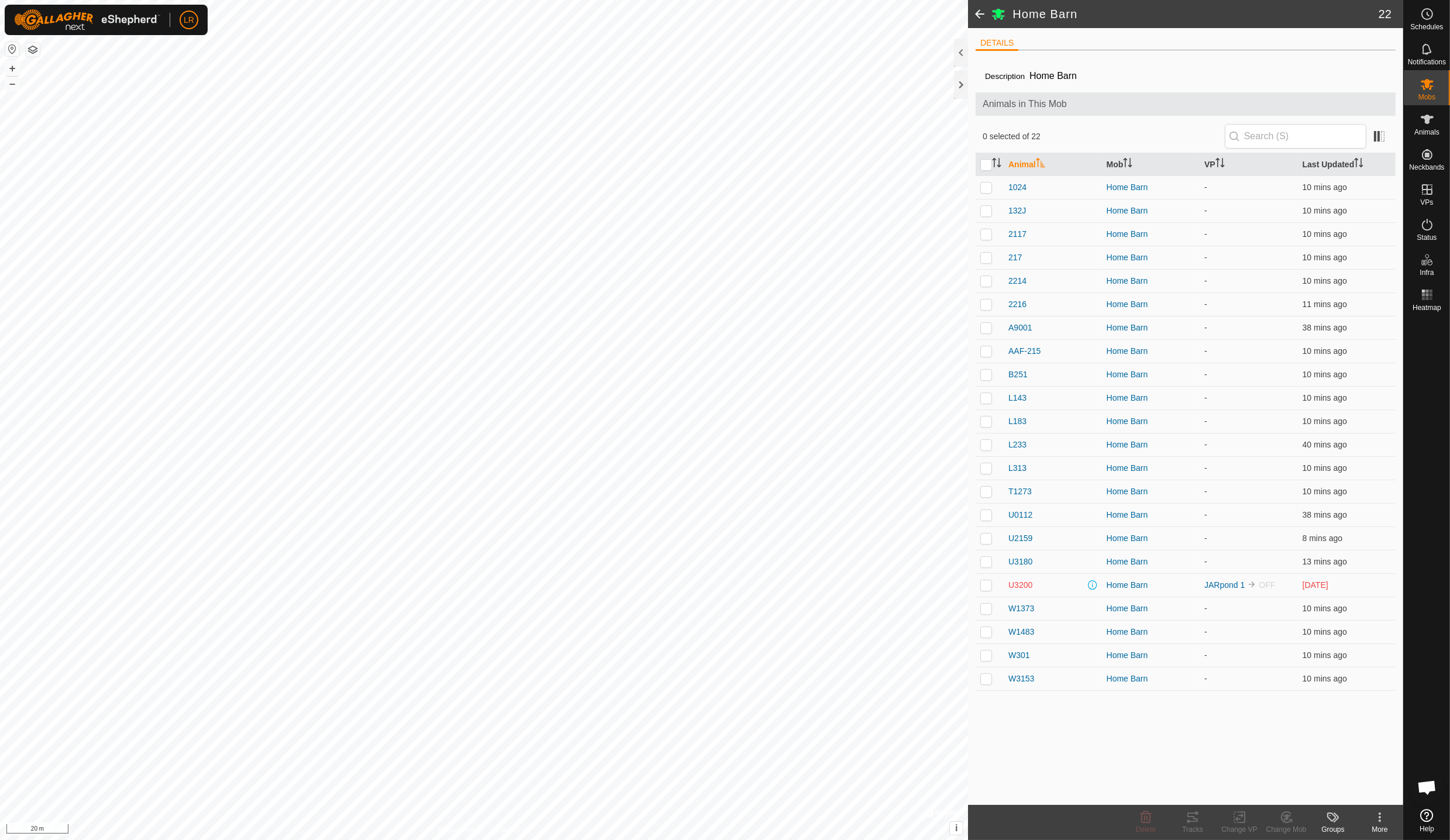
click at [987, 632] on p-checkbox at bounding box center [986, 631] width 12 height 9
checkbox input "true"
click at [990, 678] on p-checkbox at bounding box center [986, 678] width 12 height 9
checkbox input "true"
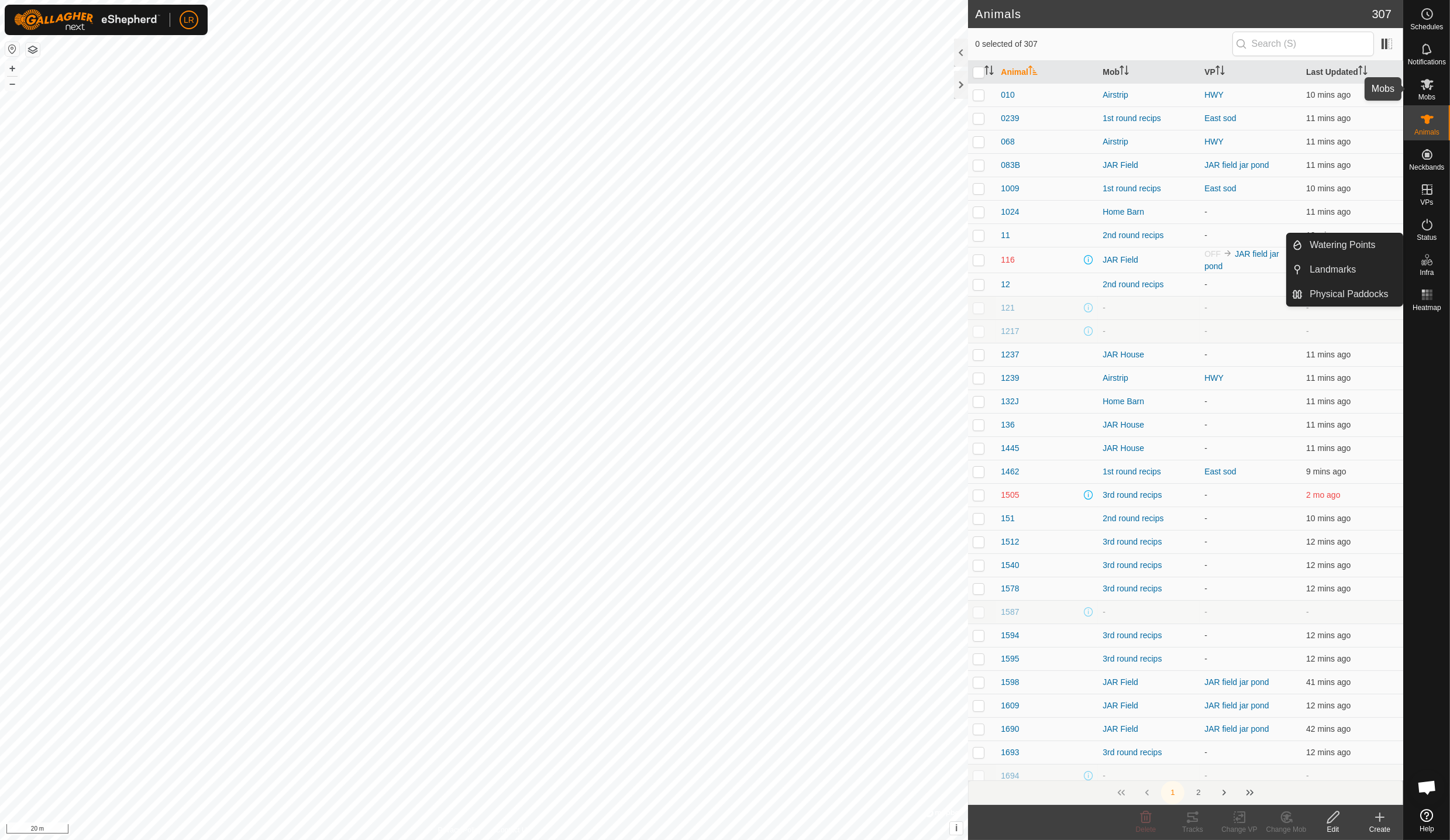
click at [1421, 89] on icon at bounding box center [1427, 84] width 14 height 14
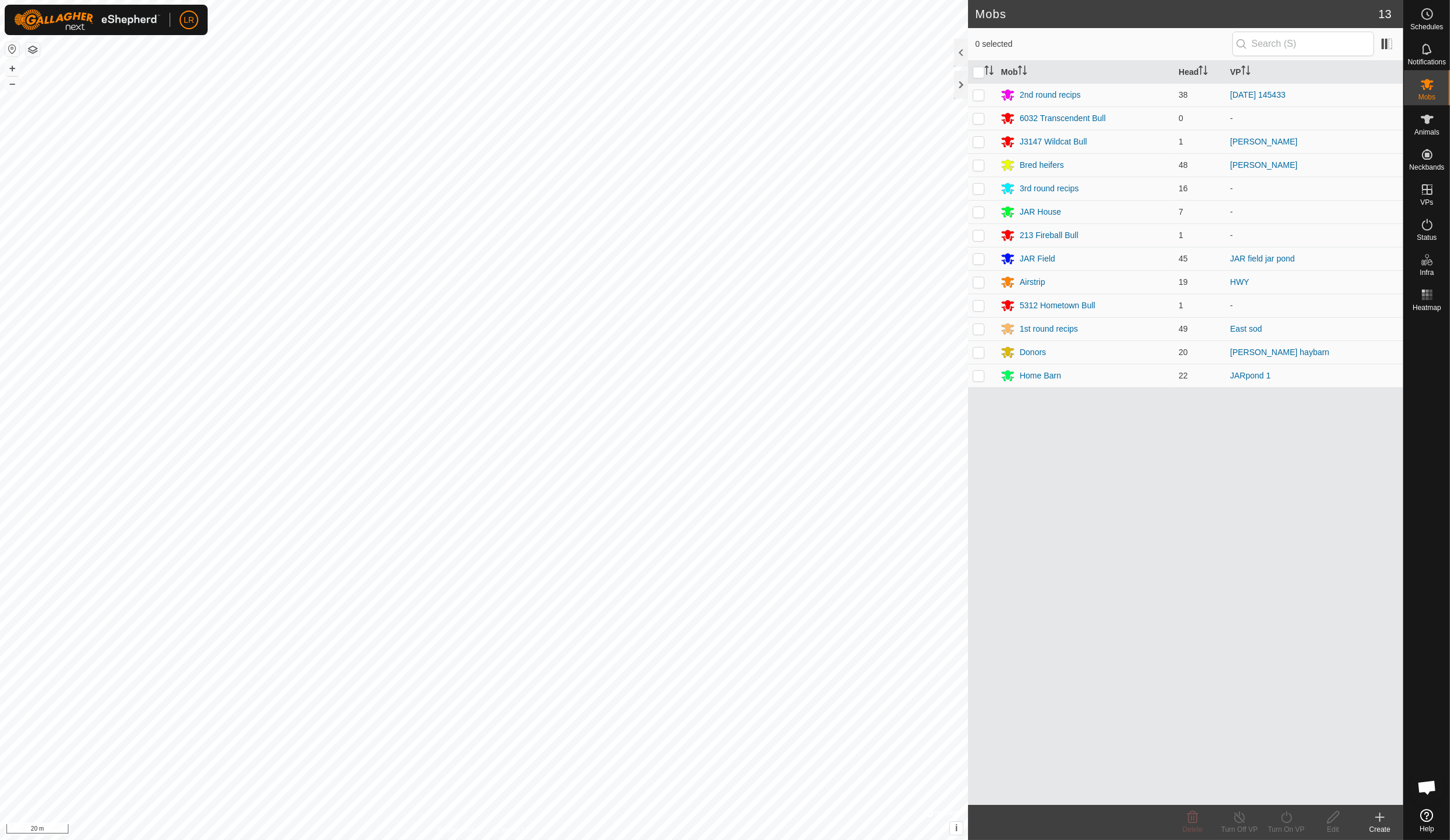
click at [1036, 373] on div "Home Barn" at bounding box center [1040, 375] width 42 height 12
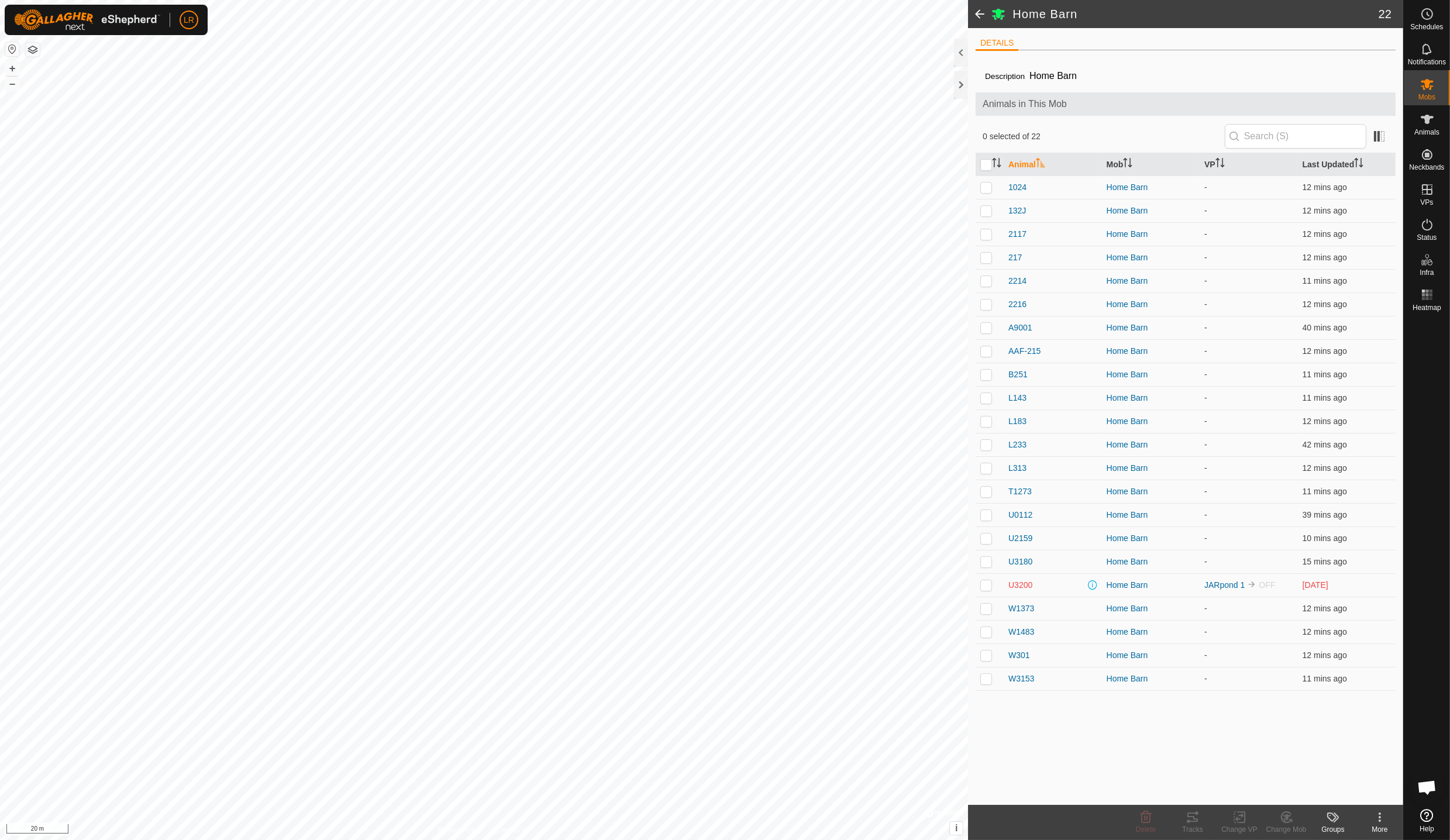
click at [986, 630] on p-checkbox at bounding box center [986, 631] width 12 height 9
checkbox input "true"
click at [981, 680] on p-checkbox at bounding box center [986, 678] width 12 height 9
checkbox input "true"
click at [983, 400] on p-checkbox at bounding box center [986, 397] width 12 height 9
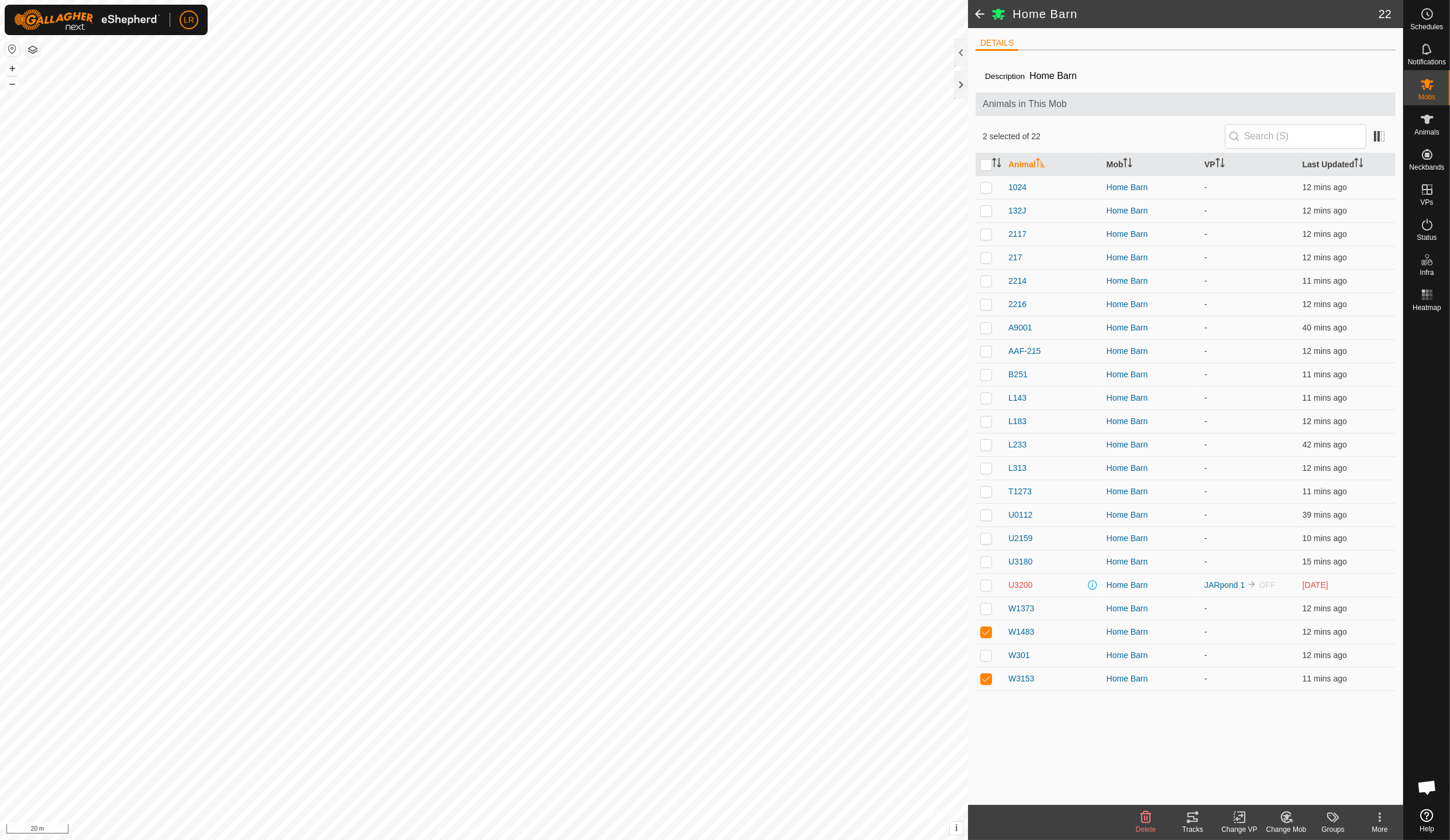
checkbox input "true"
click at [983, 261] on td at bounding box center [989, 256] width 28 height 23
checkbox input "true"
click at [984, 609] on p-checkbox at bounding box center [986, 608] width 12 height 9
checkbox input "true"
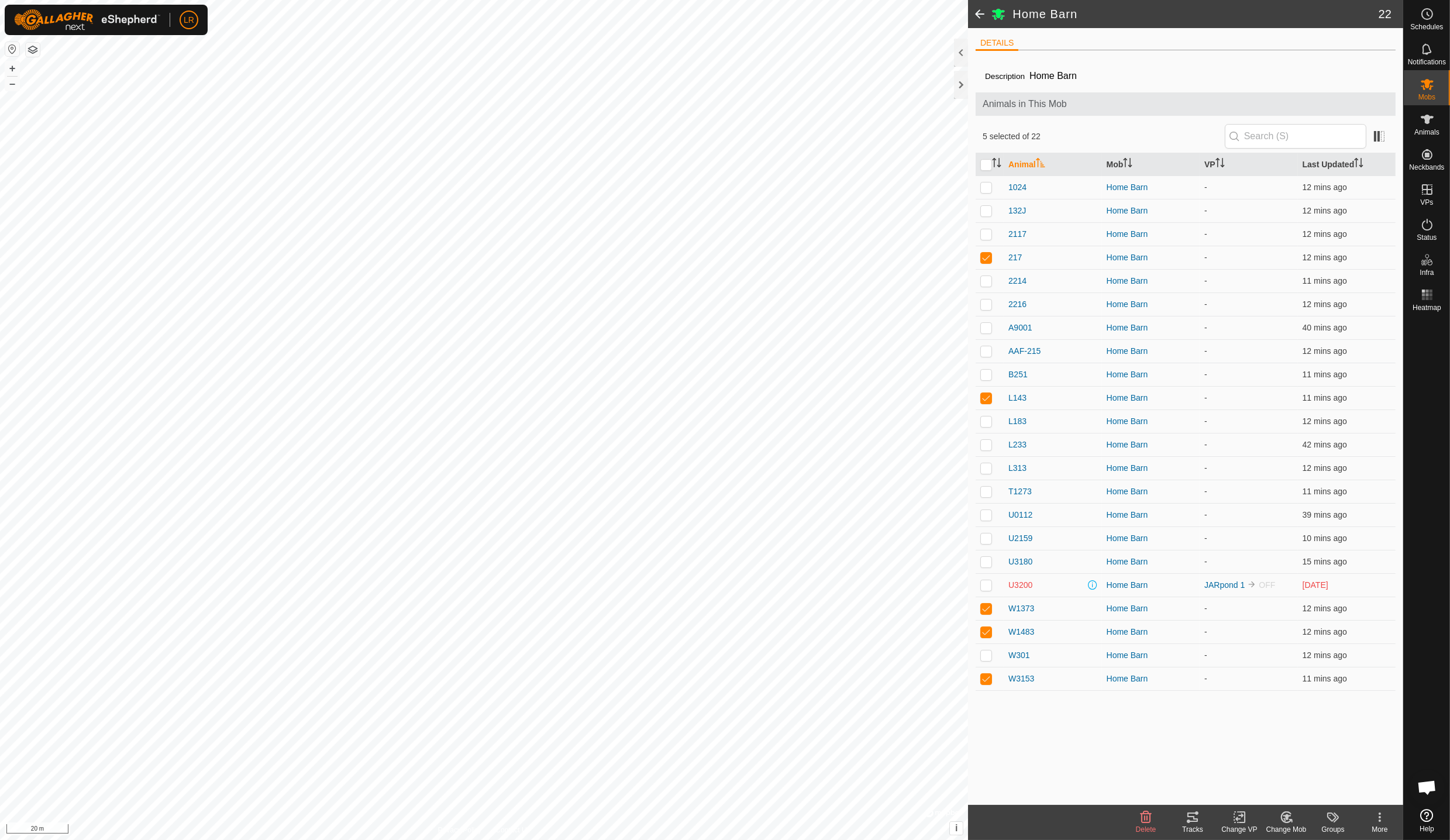
click at [986, 558] on p-checkbox at bounding box center [986, 561] width 12 height 9
checkbox input "true"
click at [985, 233] on p-checkbox at bounding box center [986, 234] width 12 height 9
checkbox input "true"
click at [983, 656] on p-checkbox at bounding box center [986, 654] width 12 height 9
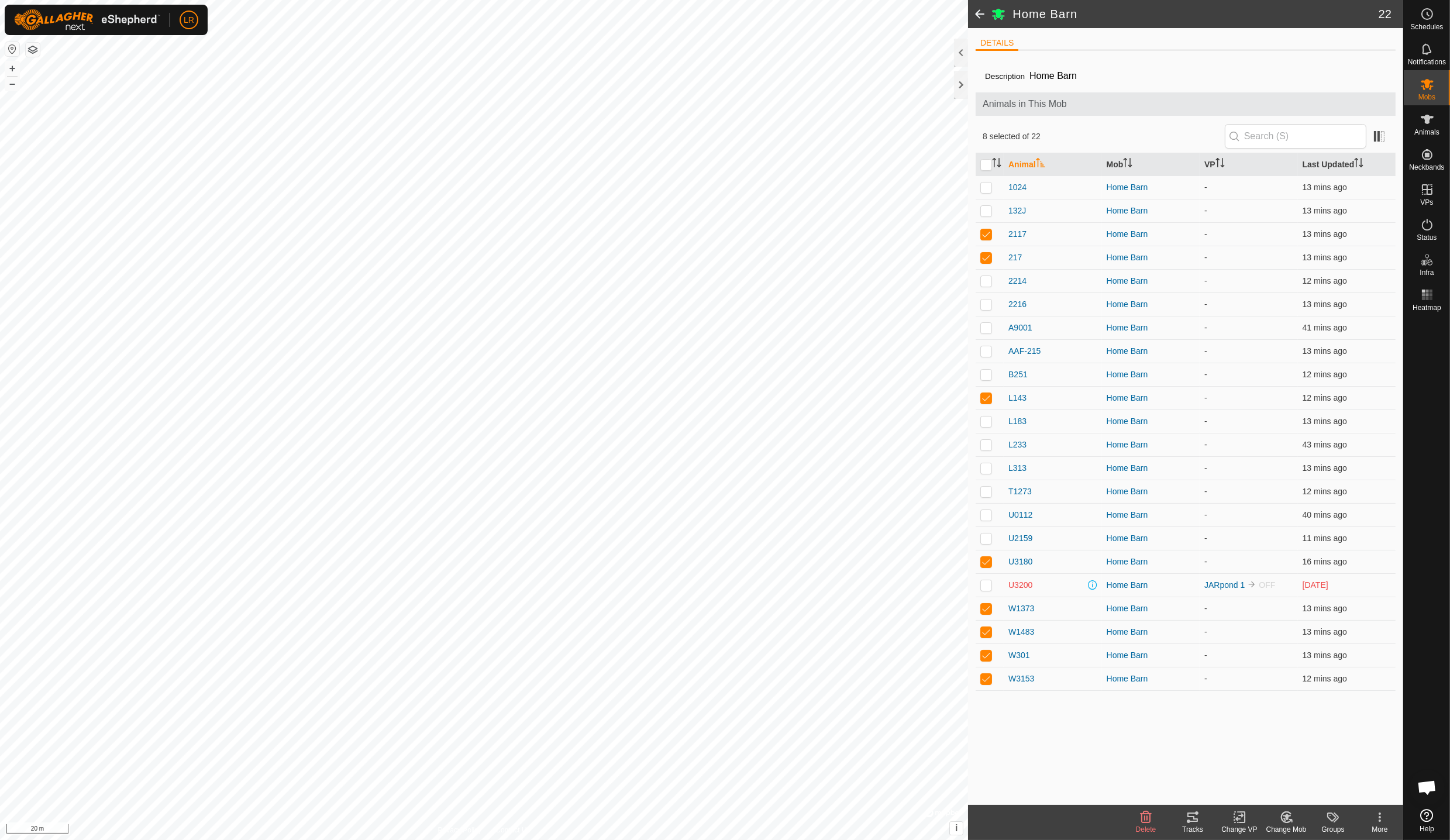
click at [983, 656] on p-checkbox at bounding box center [986, 654] width 12 height 9
click at [980, 652] on p-checkbox at bounding box center [986, 654] width 12 height 9
checkbox input "true"
click at [983, 377] on p-checkbox at bounding box center [986, 374] width 12 height 9
checkbox input "true"
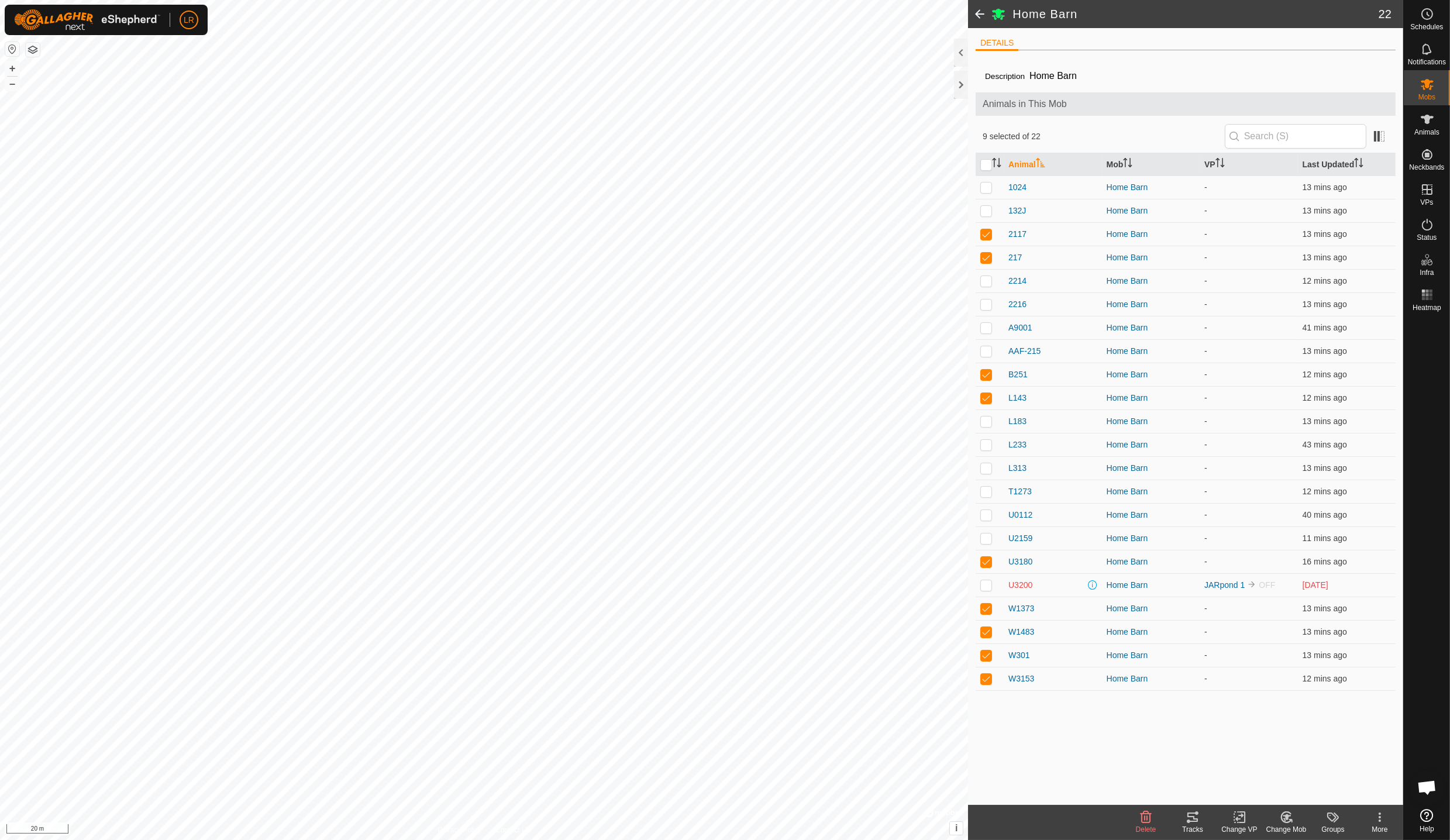
click at [988, 186] on p-checkbox at bounding box center [986, 187] width 12 height 9
checkbox input "true"
click at [984, 349] on p-checkbox at bounding box center [986, 351] width 12 height 9
checkbox input "true"
click at [986, 307] on p-checkbox at bounding box center [986, 304] width 12 height 9
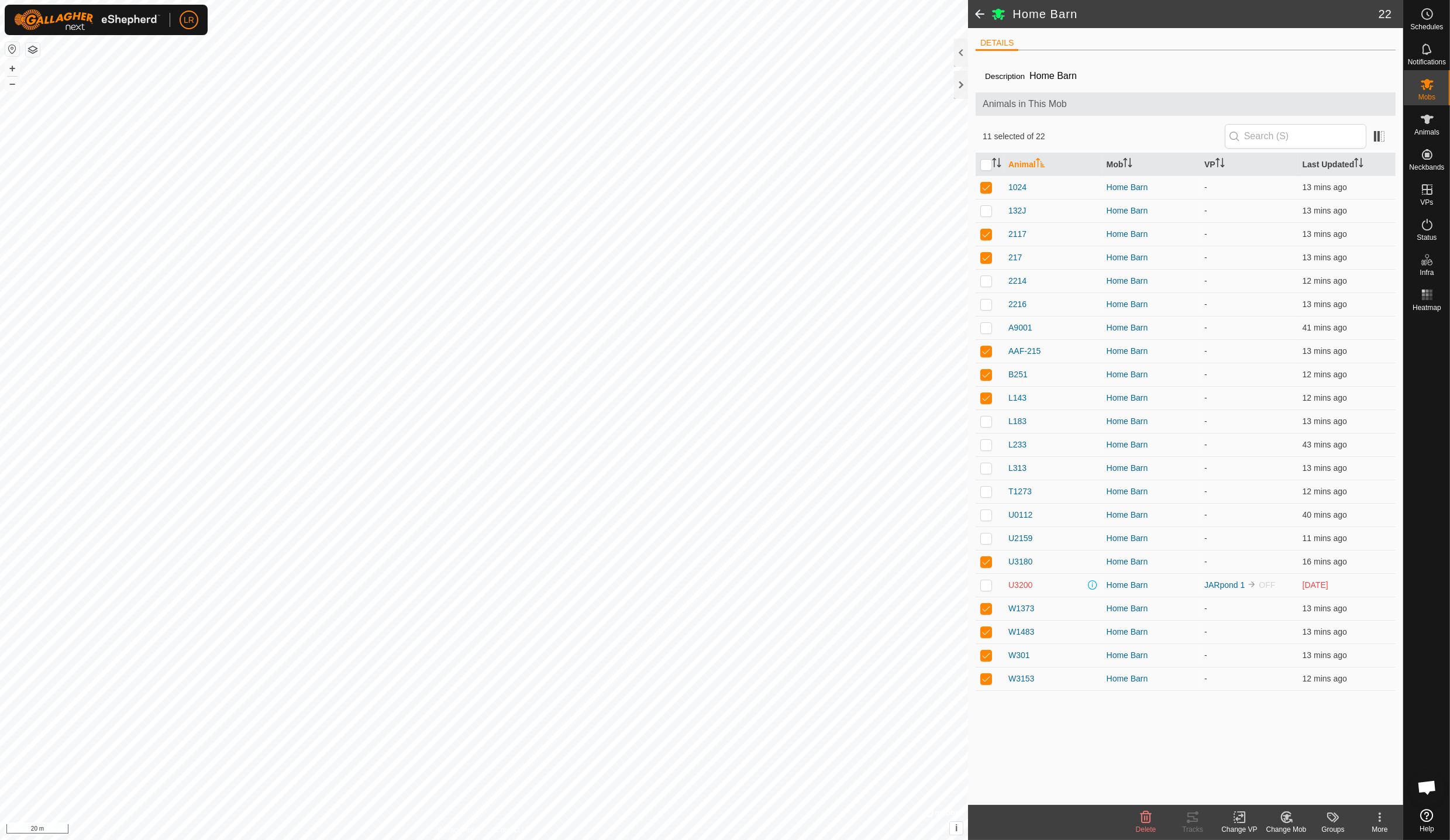
checkbox input "true"
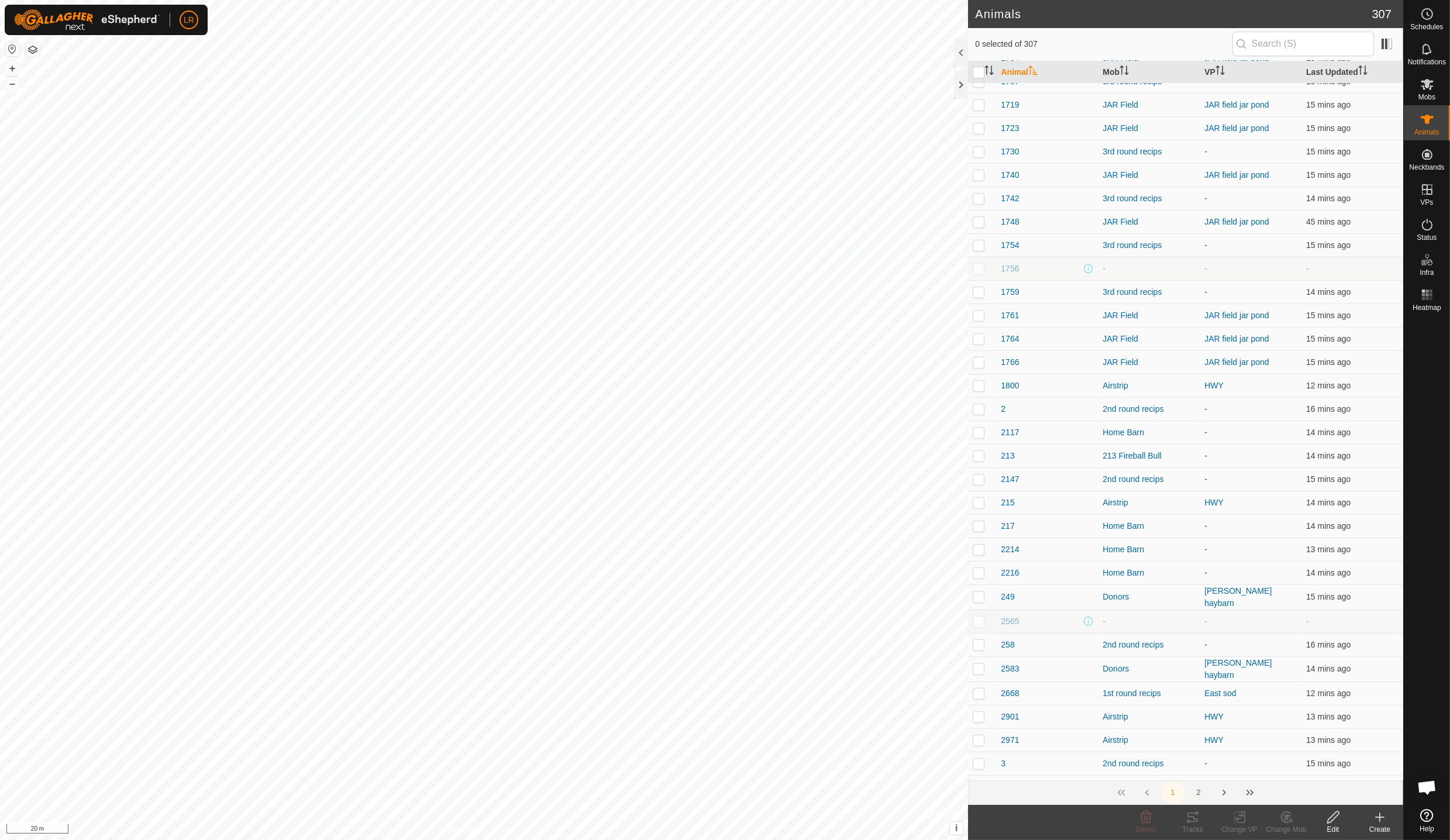
scroll to position [788, 0]
click at [983, 435] on td at bounding box center [982, 431] width 28 height 23
checkbox input "true"
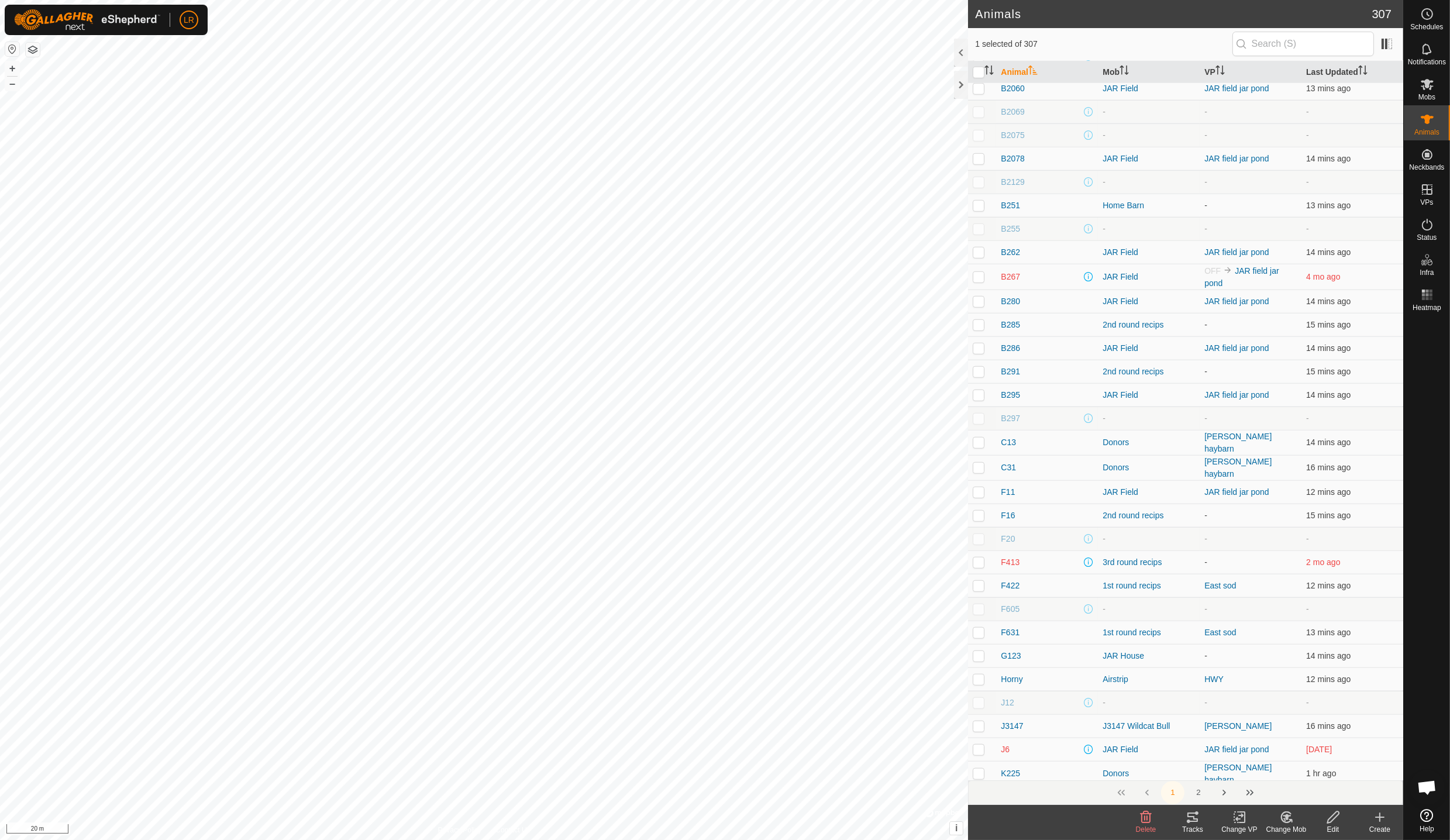
scroll to position [2430, 0]
click at [1425, 95] on span "Mobs" at bounding box center [1427, 97] width 17 height 7
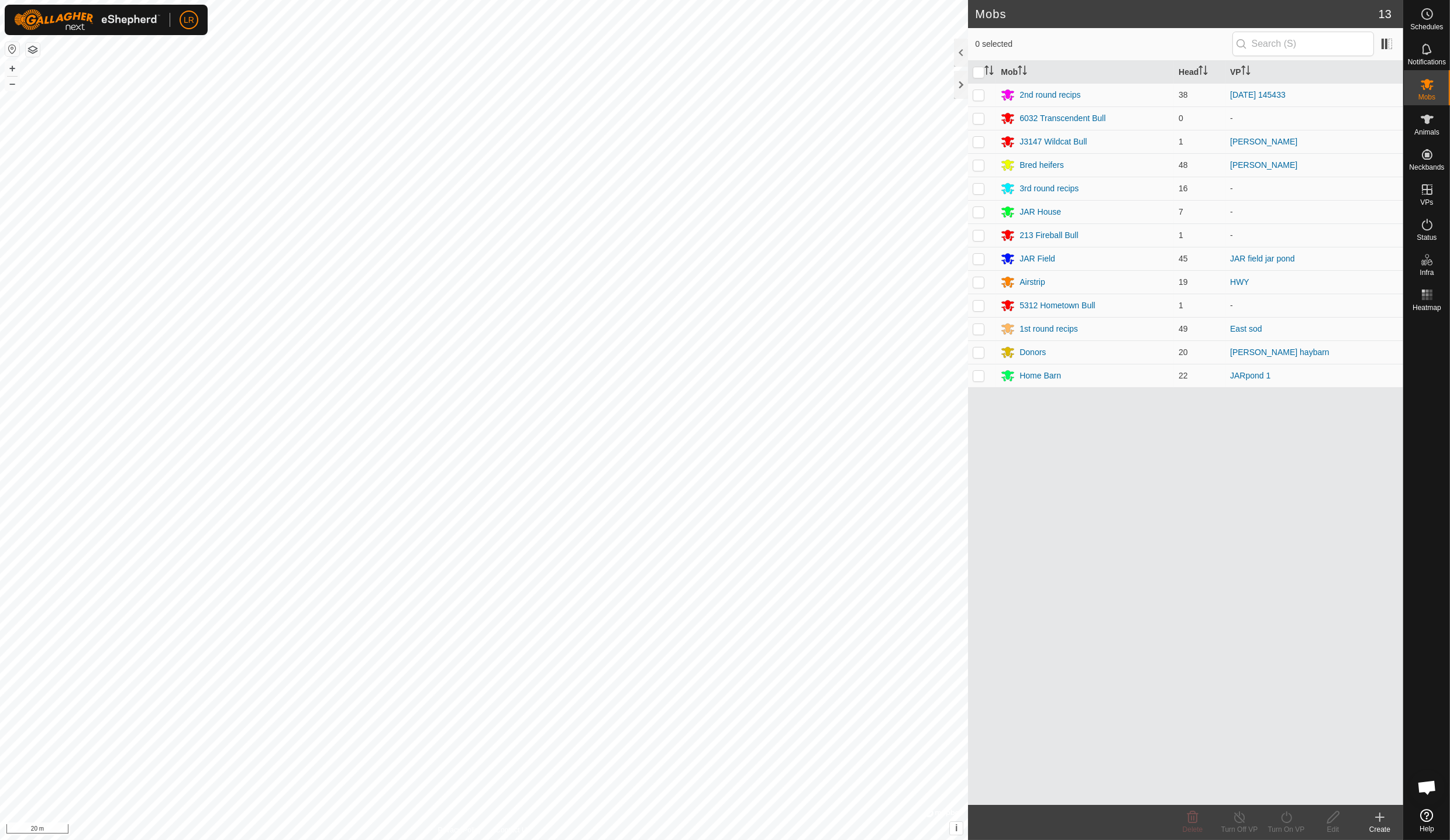
click at [1048, 379] on div "Home Barn" at bounding box center [1040, 375] width 42 height 12
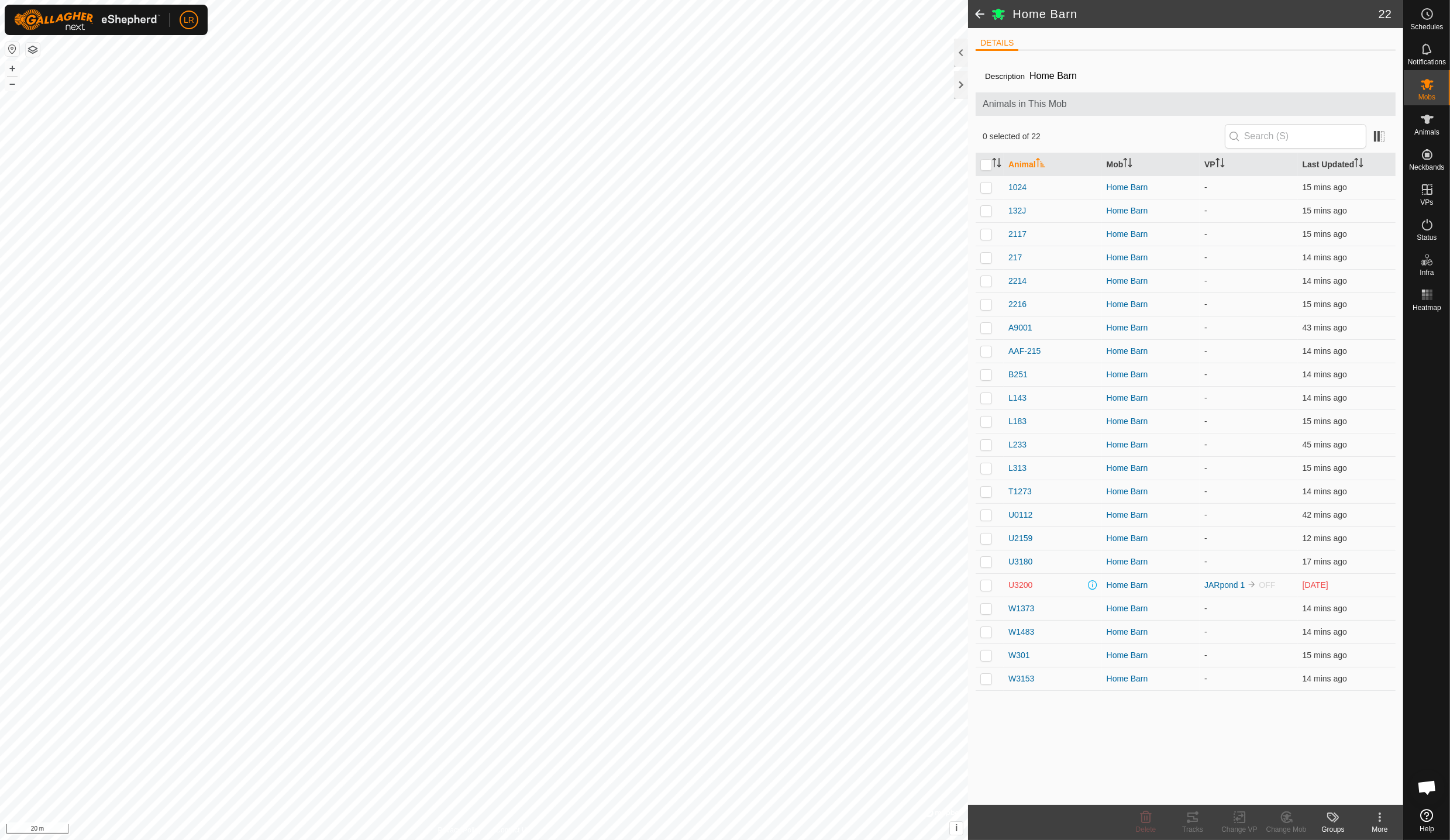
click at [981, 680] on p-checkbox at bounding box center [986, 678] width 12 height 9
checkbox input "true"
click at [986, 563] on p-checkbox at bounding box center [986, 561] width 12 height 9
checkbox input "true"
click at [985, 353] on p-checkbox at bounding box center [986, 351] width 12 height 9
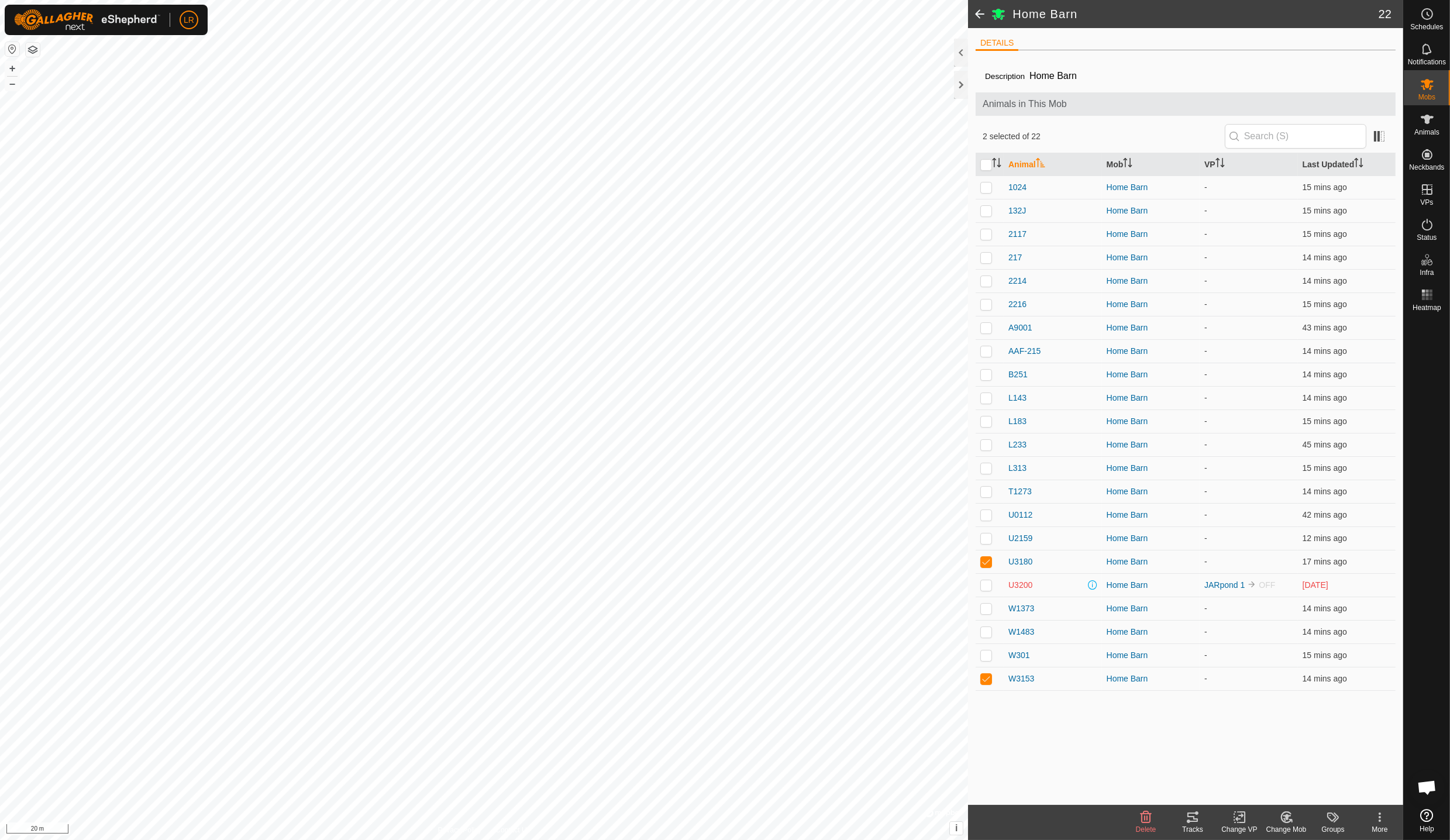
checkbox input "true"
click at [986, 633] on p-checkbox at bounding box center [986, 631] width 12 height 9
checkbox input "true"
click at [984, 185] on p-checkbox at bounding box center [986, 187] width 12 height 9
checkbox input "true"
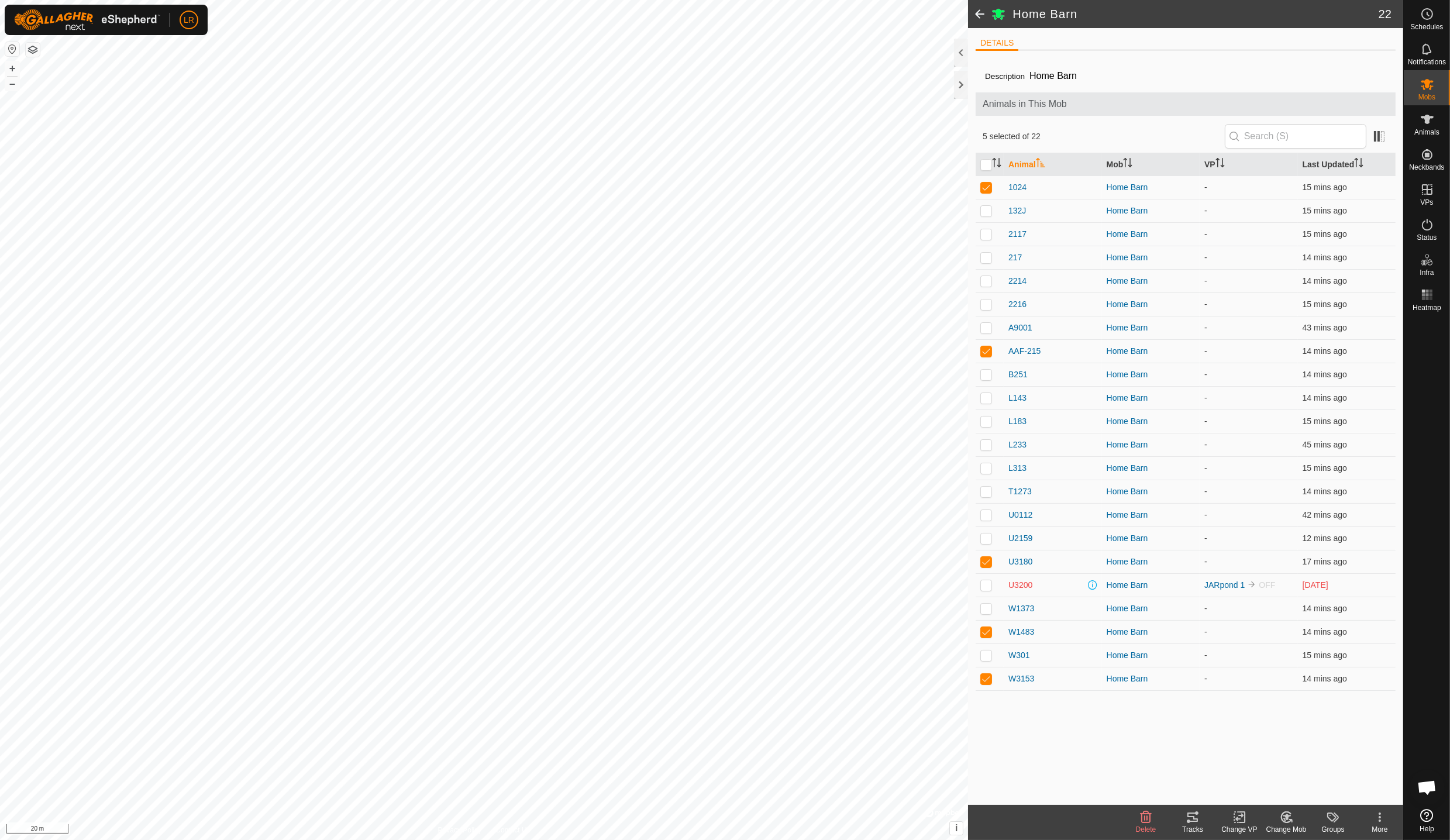
click at [984, 371] on p-checkbox at bounding box center [986, 374] width 12 height 9
checkbox input "true"
click at [987, 237] on p-checkbox at bounding box center [986, 234] width 12 height 9
checkbox input "true"
click at [986, 610] on p-checkbox at bounding box center [986, 608] width 12 height 9
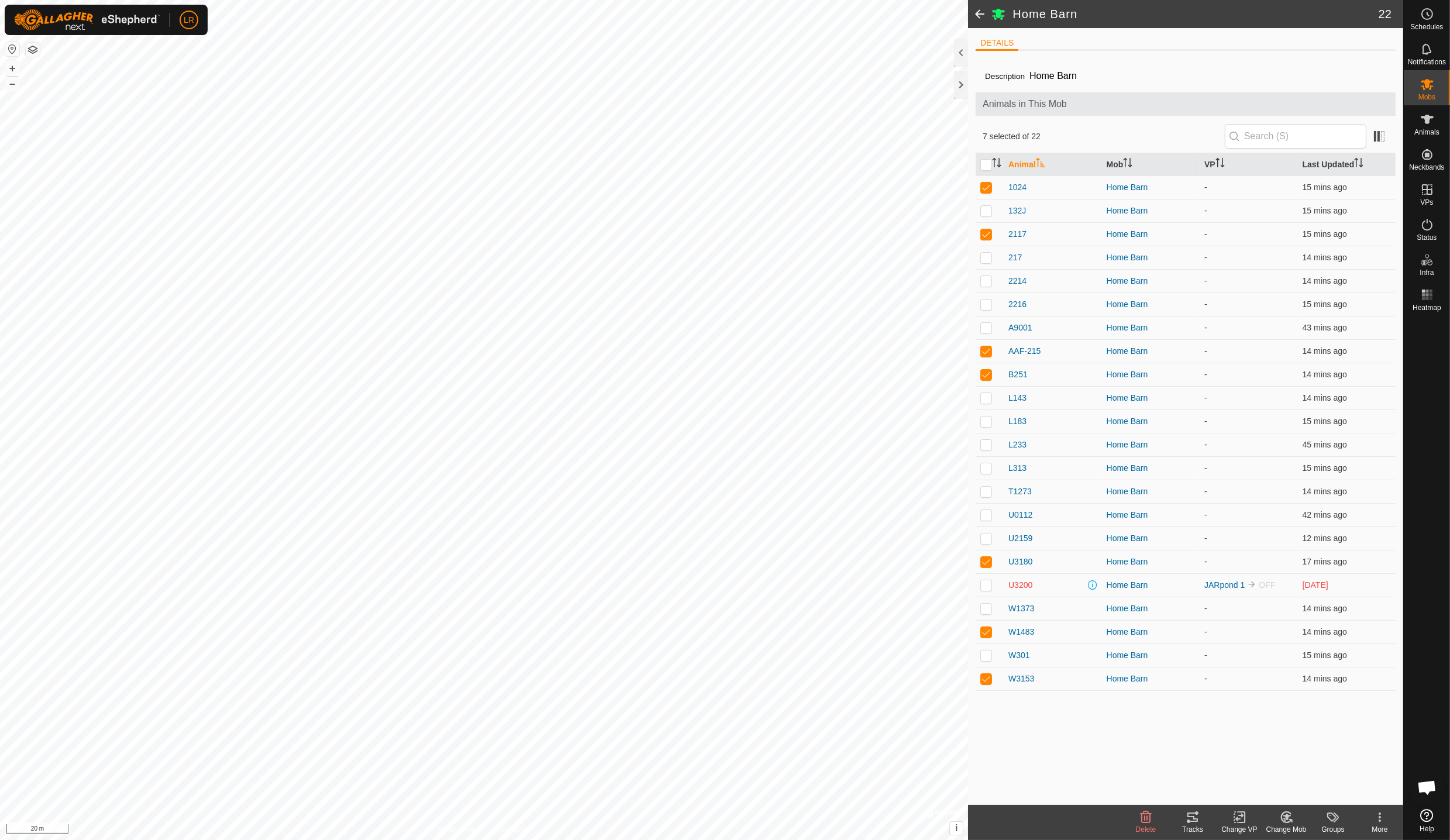
checkbox input "true"
click at [986, 305] on p-checkbox at bounding box center [986, 304] width 12 height 9
checkbox input "true"
click at [988, 444] on p-checkbox at bounding box center [986, 445] width 12 height 9
checkbox input "true"
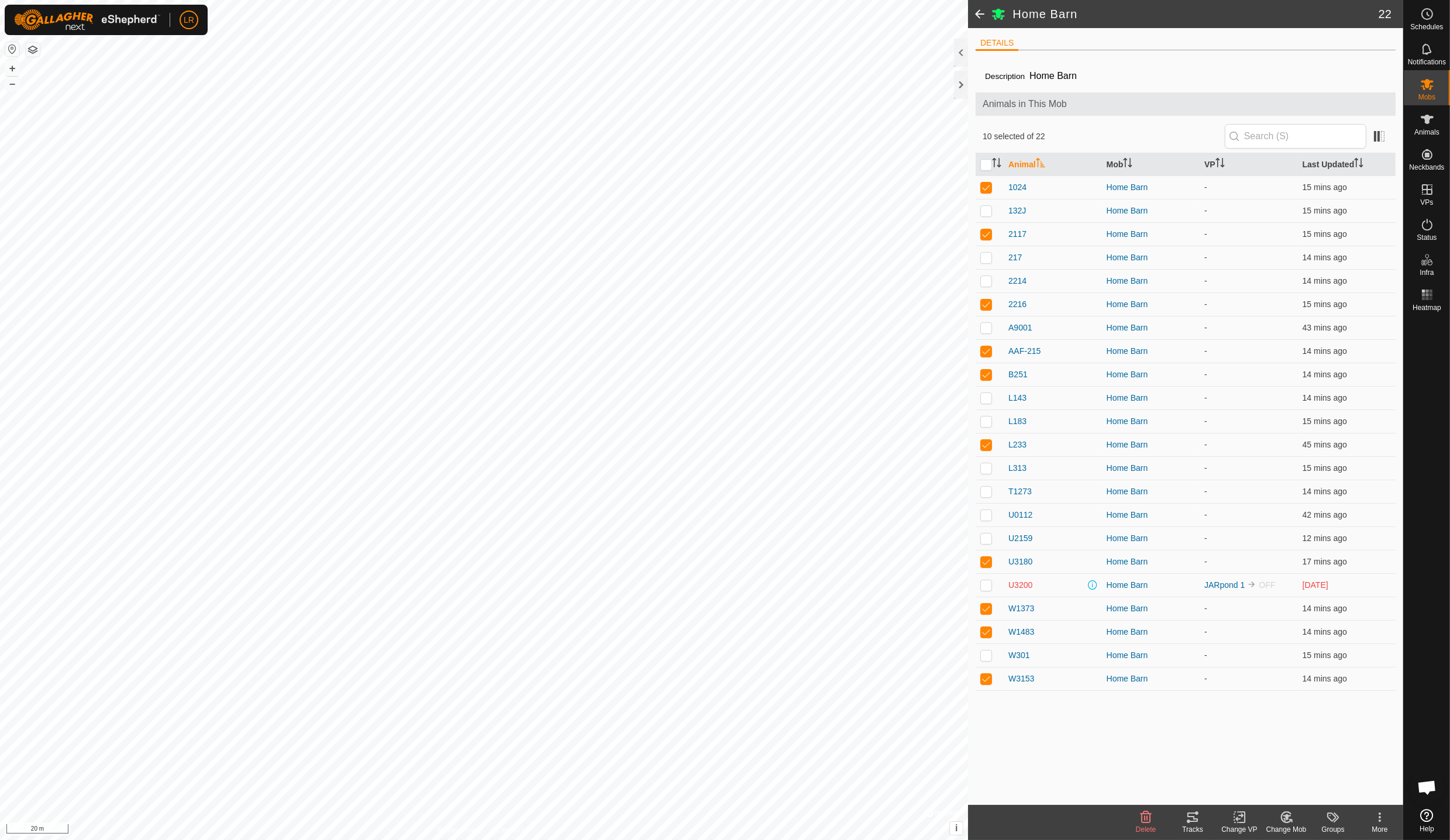
click at [987, 657] on p-checkbox at bounding box center [986, 654] width 12 height 9
checkbox input "true"
click at [988, 401] on p-checkbox at bounding box center [986, 397] width 12 height 9
checkbox input "true"
click at [986, 262] on td at bounding box center [989, 256] width 28 height 23
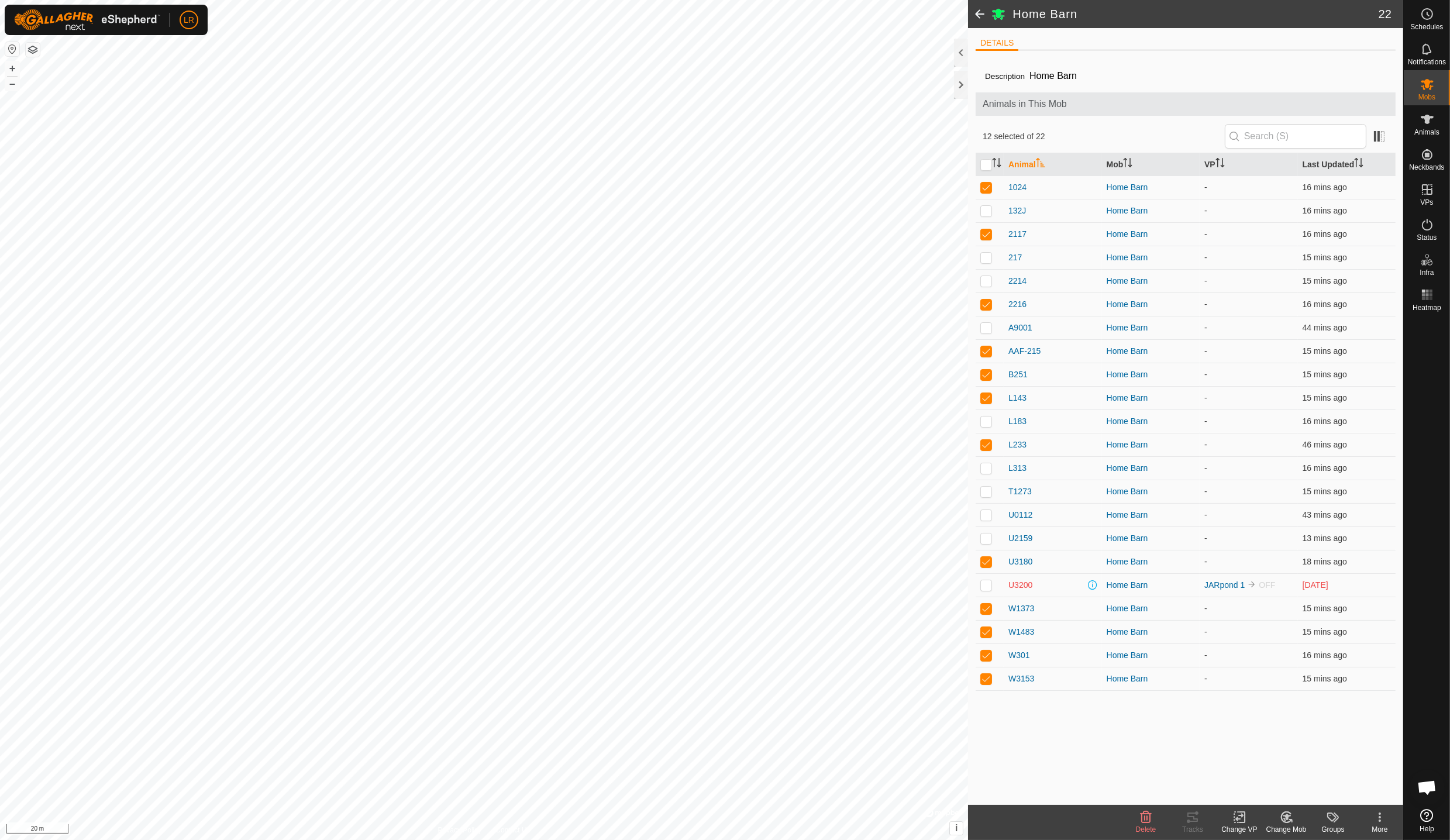
checkbox input "true"
click at [986, 328] on p-checkbox at bounding box center [986, 327] width 12 height 9
checkbox input "true"
click at [1241, 825] on div "Change VP" at bounding box center [1239, 829] width 47 height 10
click at [1266, 767] on link "Choose VP..." at bounding box center [1274, 766] width 116 height 23
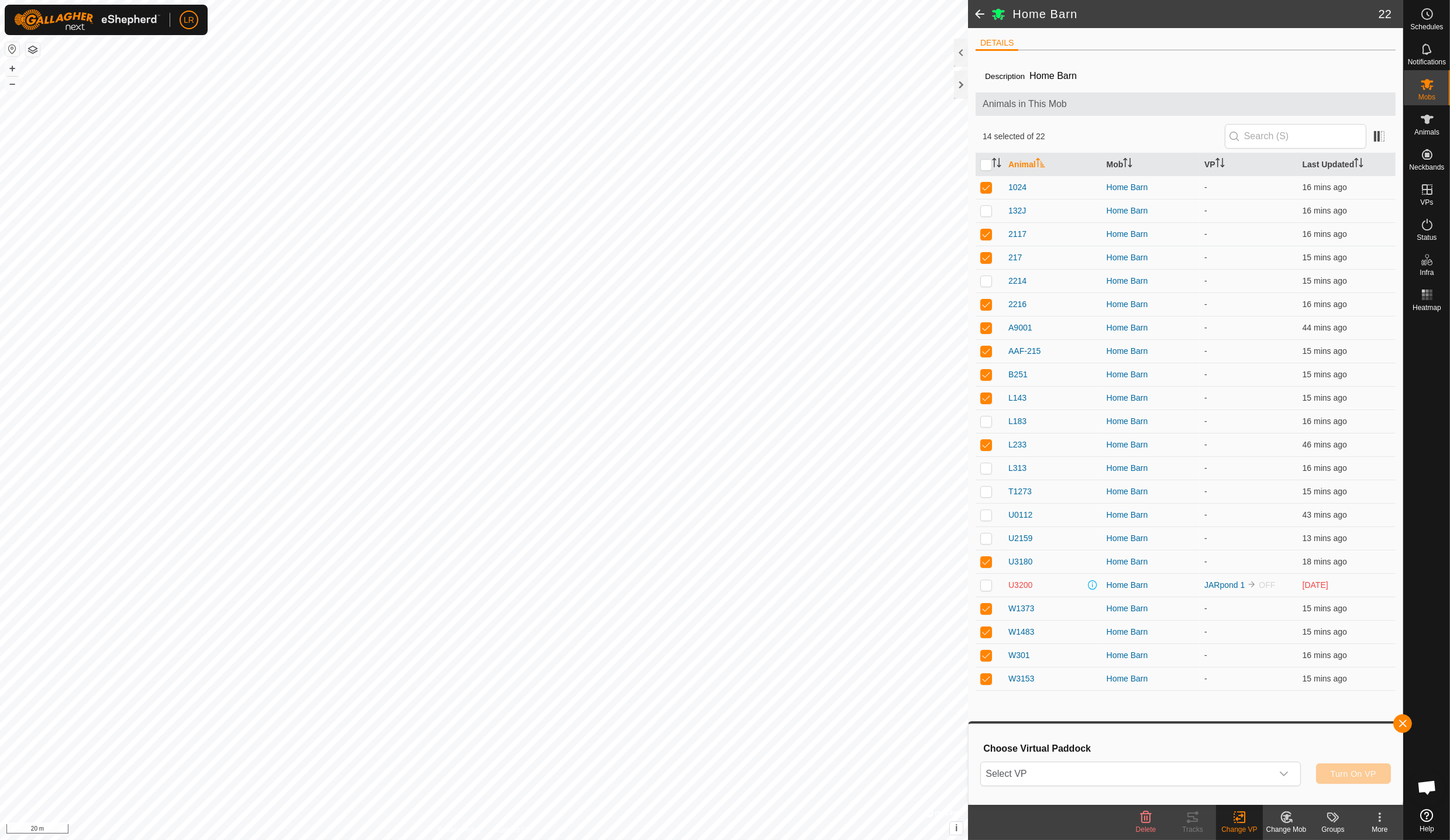
click at [1283, 772] on icon "dropdown trigger" at bounding box center [1283, 774] width 9 height 9
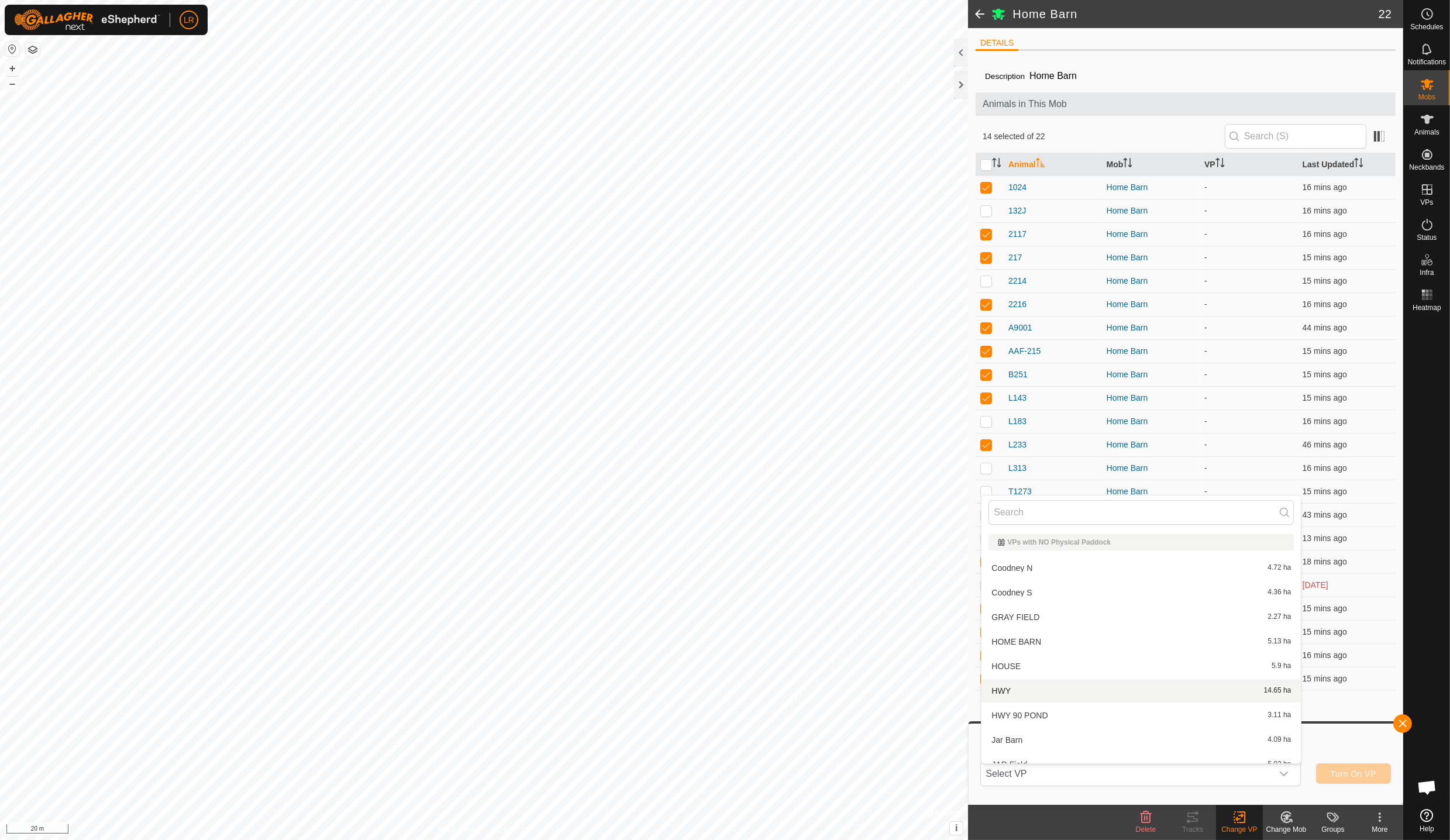
scroll to position [13, 0]
click at [1175, 661] on li "HOUSE 5.9 ha" at bounding box center [1140, 653] width 319 height 23
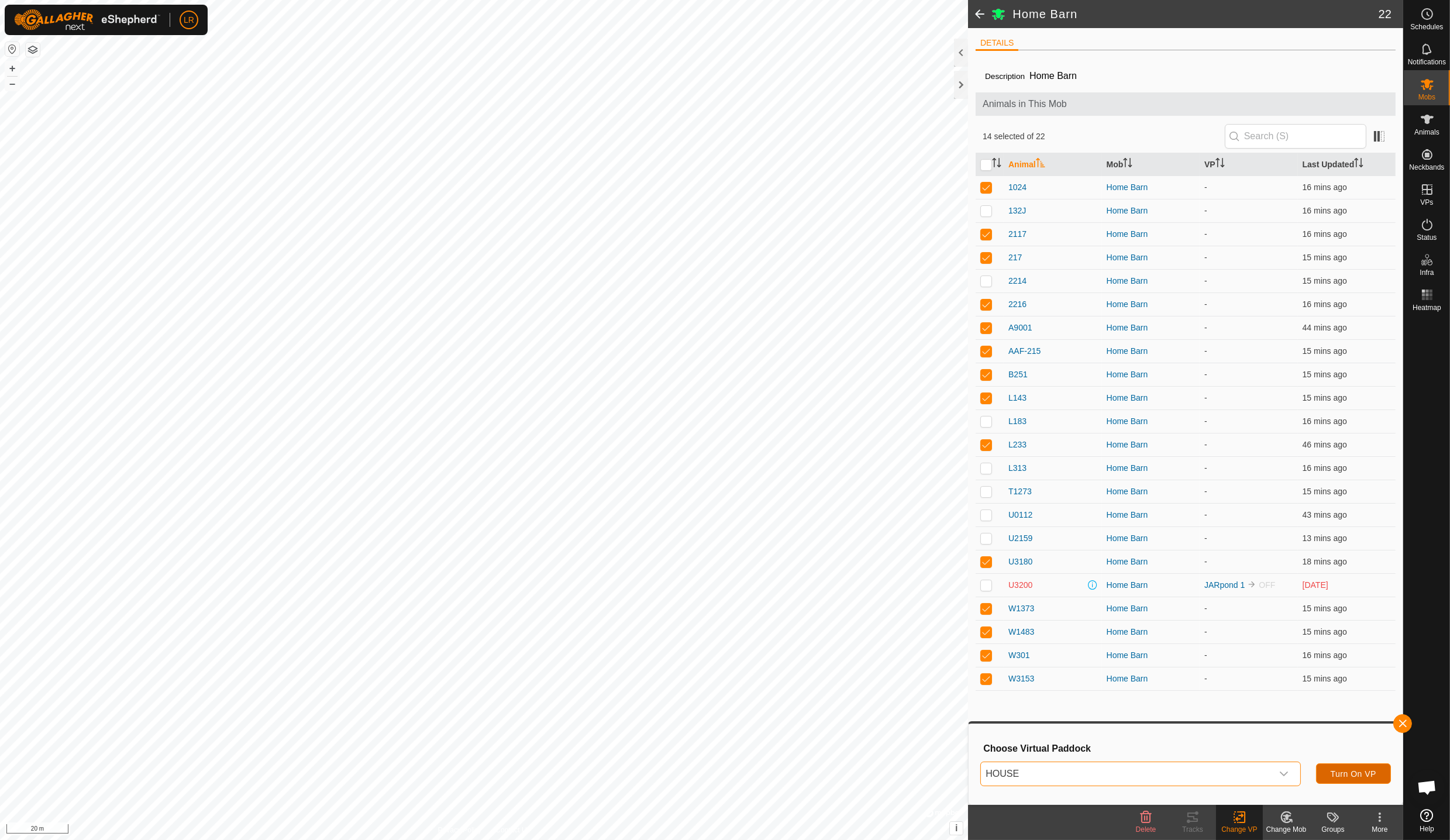
click at [1363, 770] on span "Turn On VP" at bounding box center [1353, 774] width 46 height 9
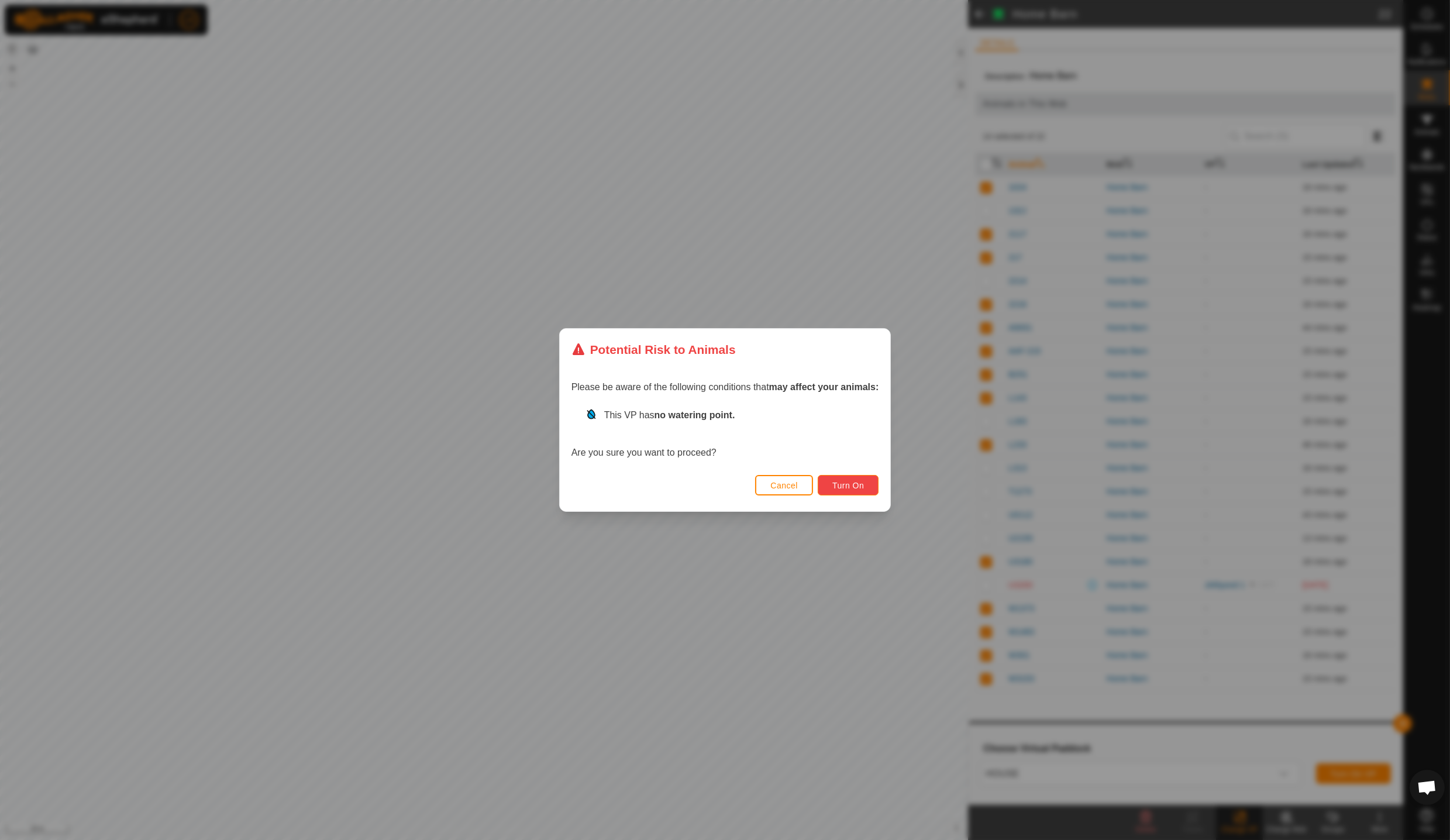
click at [869, 485] on button "Turn On" at bounding box center [848, 485] width 61 height 21
